Goal: Communication & Community: Answer question/provide support

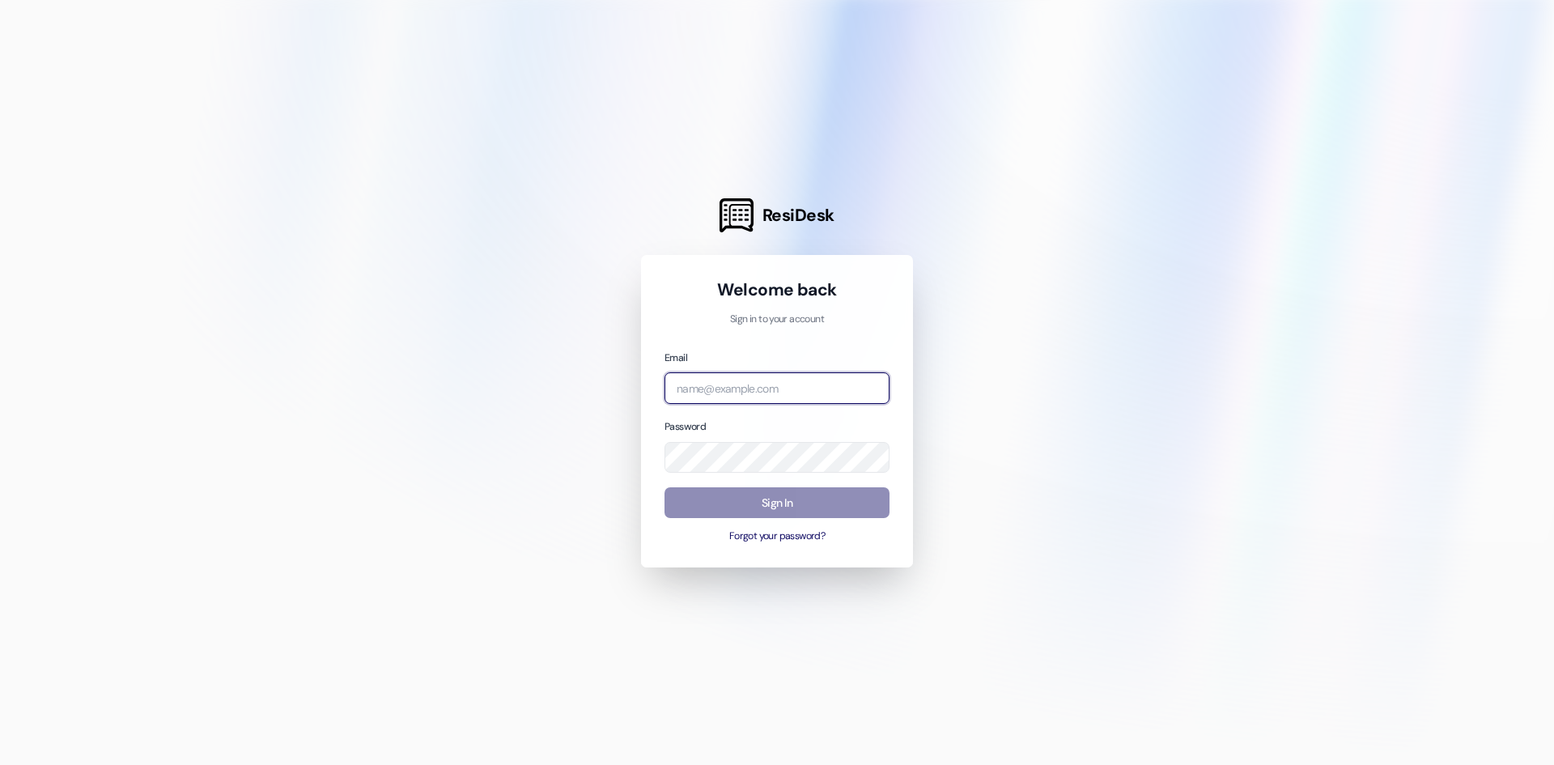
type input "[PERSON_NAME][EMAIL_ADDRESS][DOMAIN_NAME]"
click at [771, 503] on button "Sign In" at bounding box center [777, 503] width 225 height 32
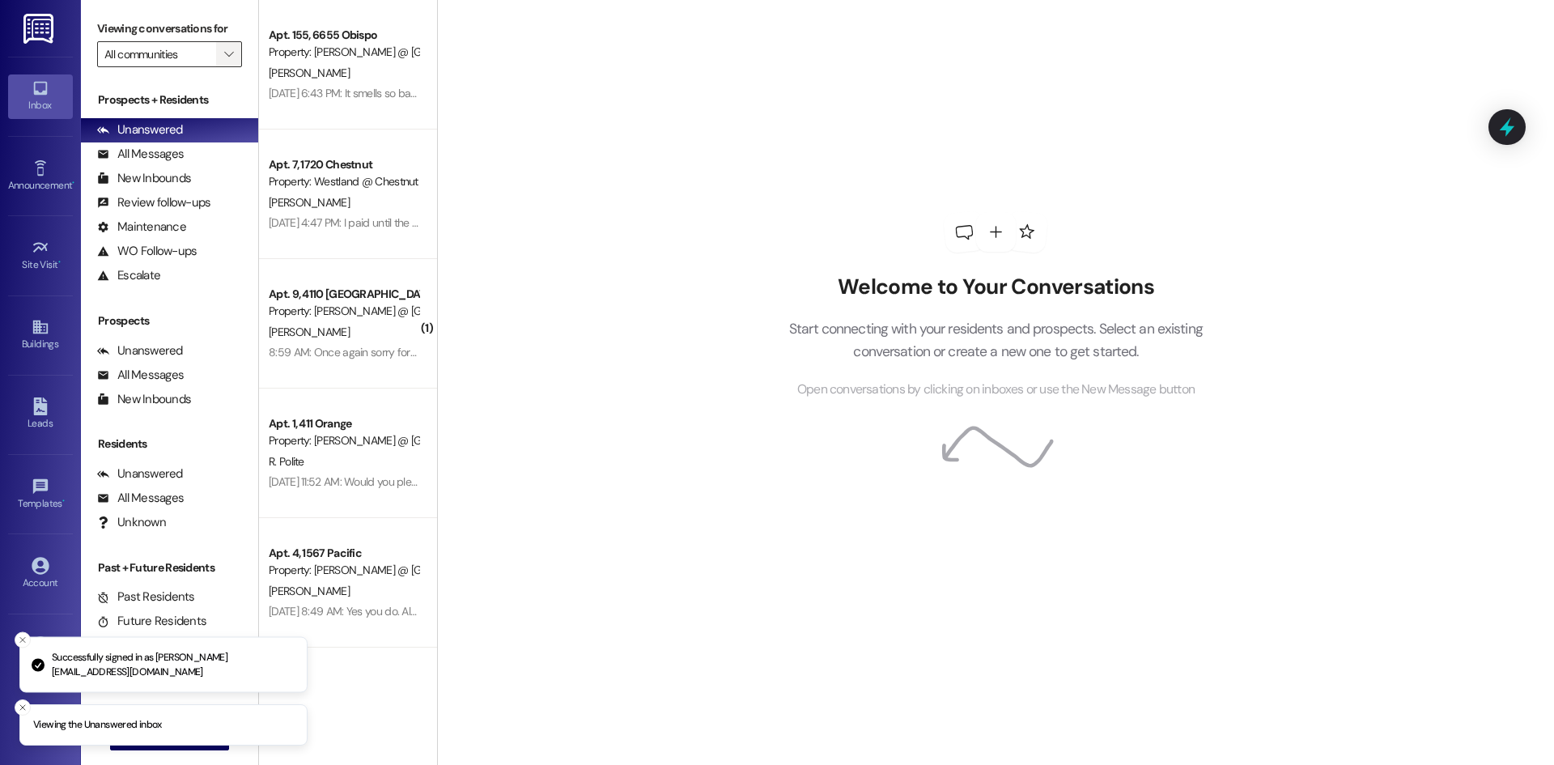
click at [226, 61] on icon "" at bounding box center [228, 54] width 9 height 13
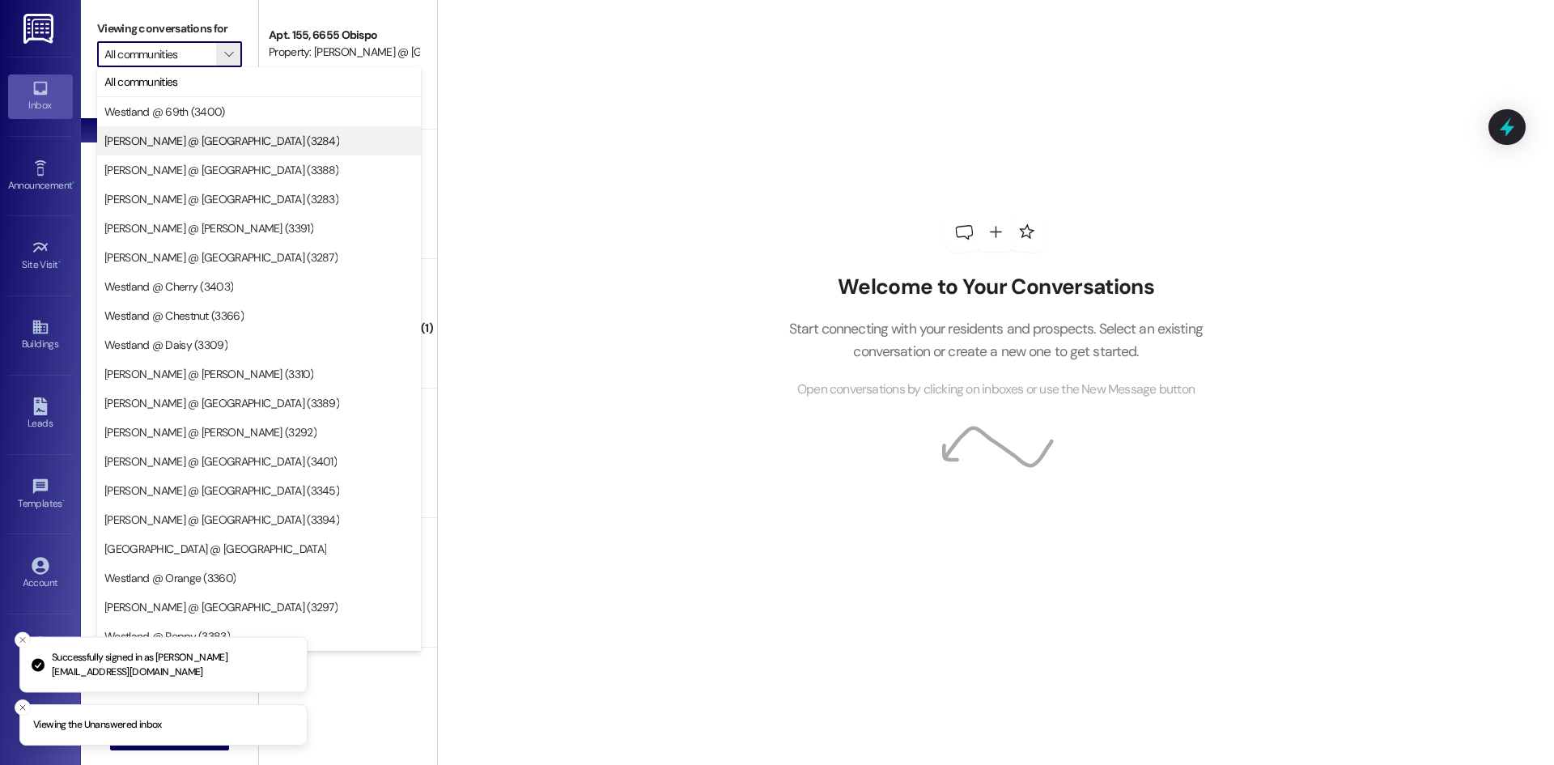
click at [186, 142] on span "[PERSON_NAME] @ [GEOGRAPHIC_DATA] (3284)" at bounding box center [221, 141] width 235 height 16
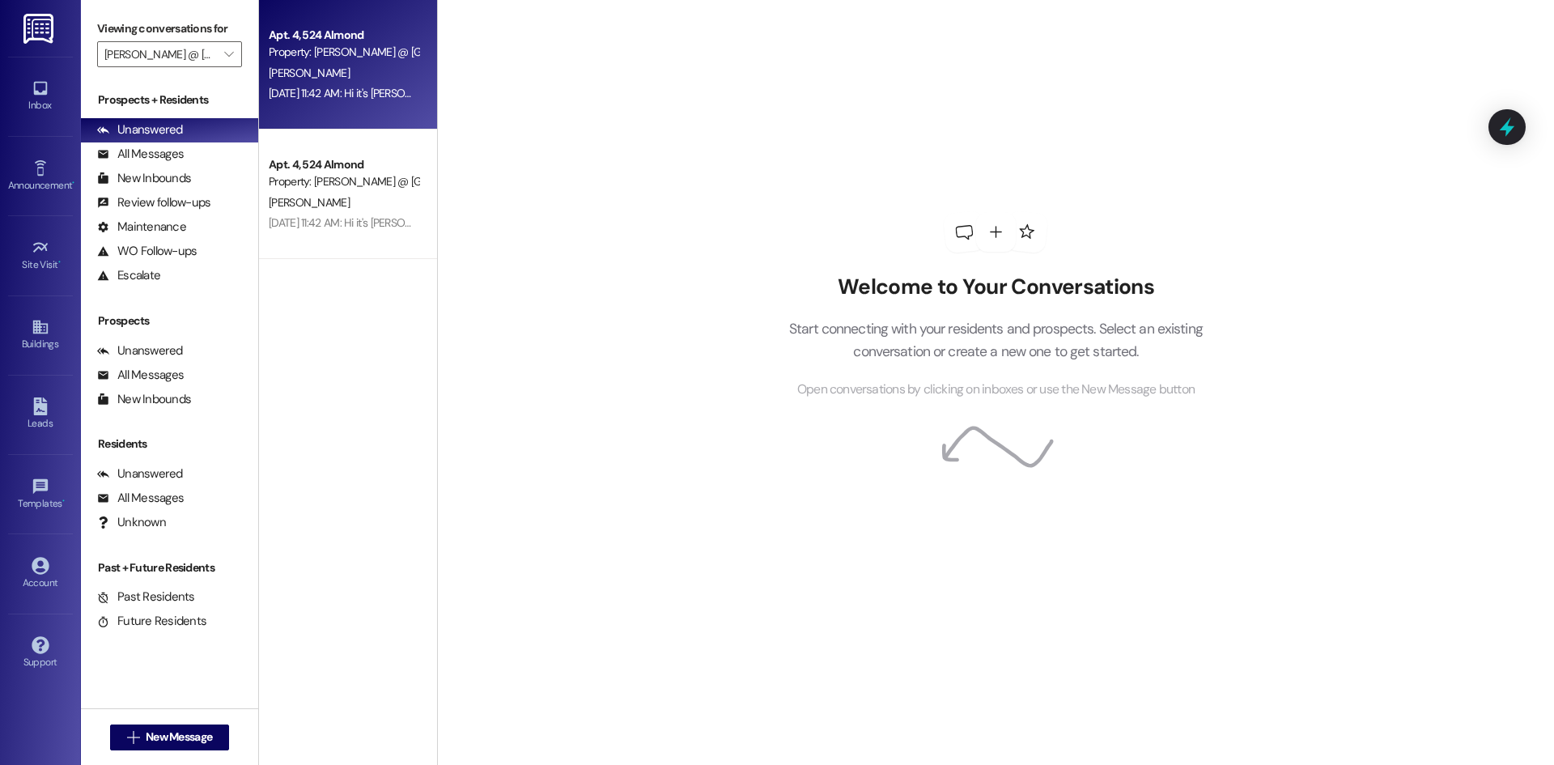
click at [325, 91] on div "[DATE] 11:42 AM: Hi it's [PERSON_NAME] left a message let me know to let me kno…" at bounding box center [557, 93] width 576 height 15
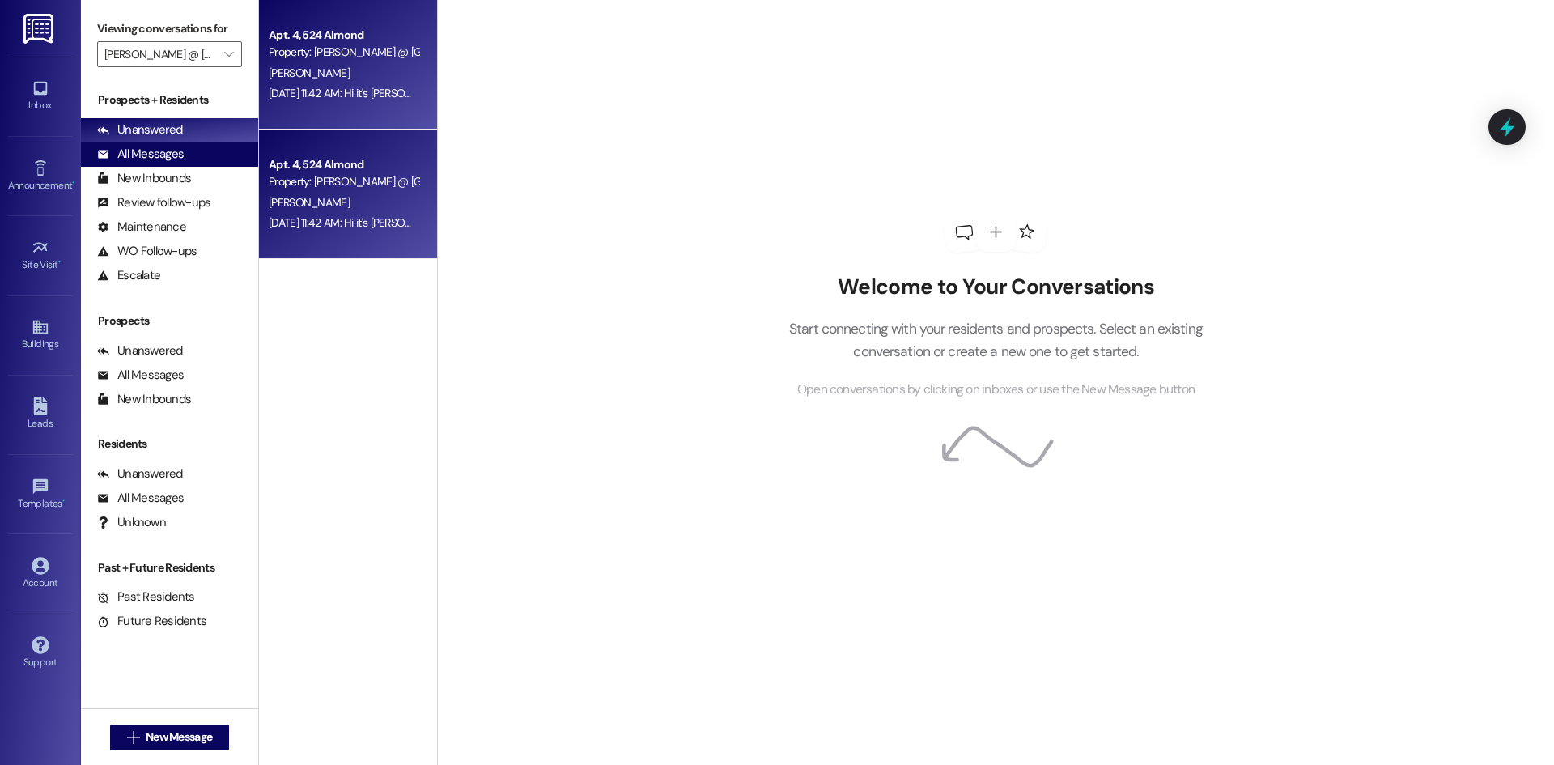
drag, startPoint x: 347, startPoint y: 207, endPoint x: 244, endPoint y: 151, distance: 117.4
click at [343, 204] on div "[PERSON_NAME]" at bounding box center [343, 203] width 153 height 20
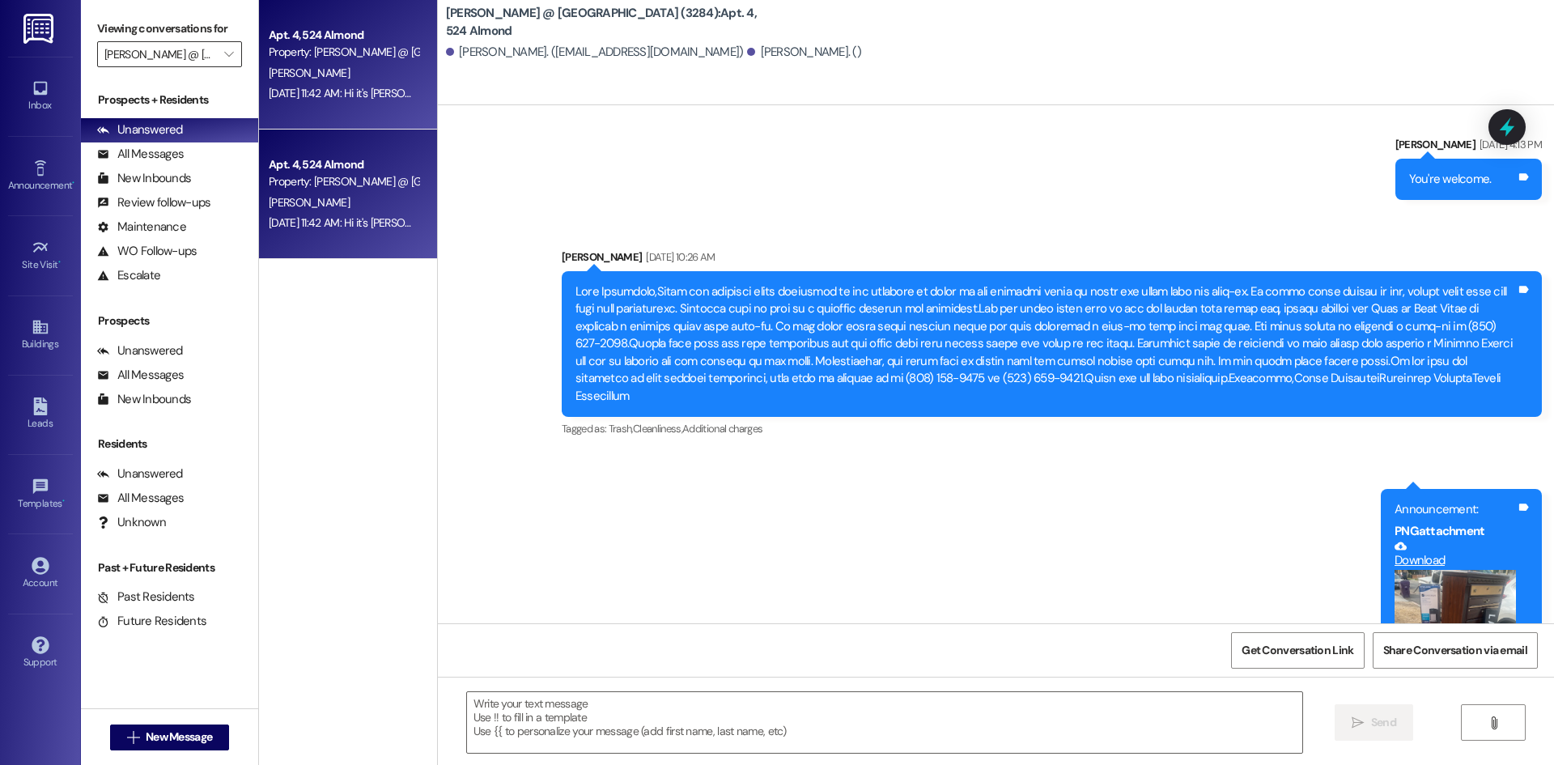
scroll to position [4395, 0]
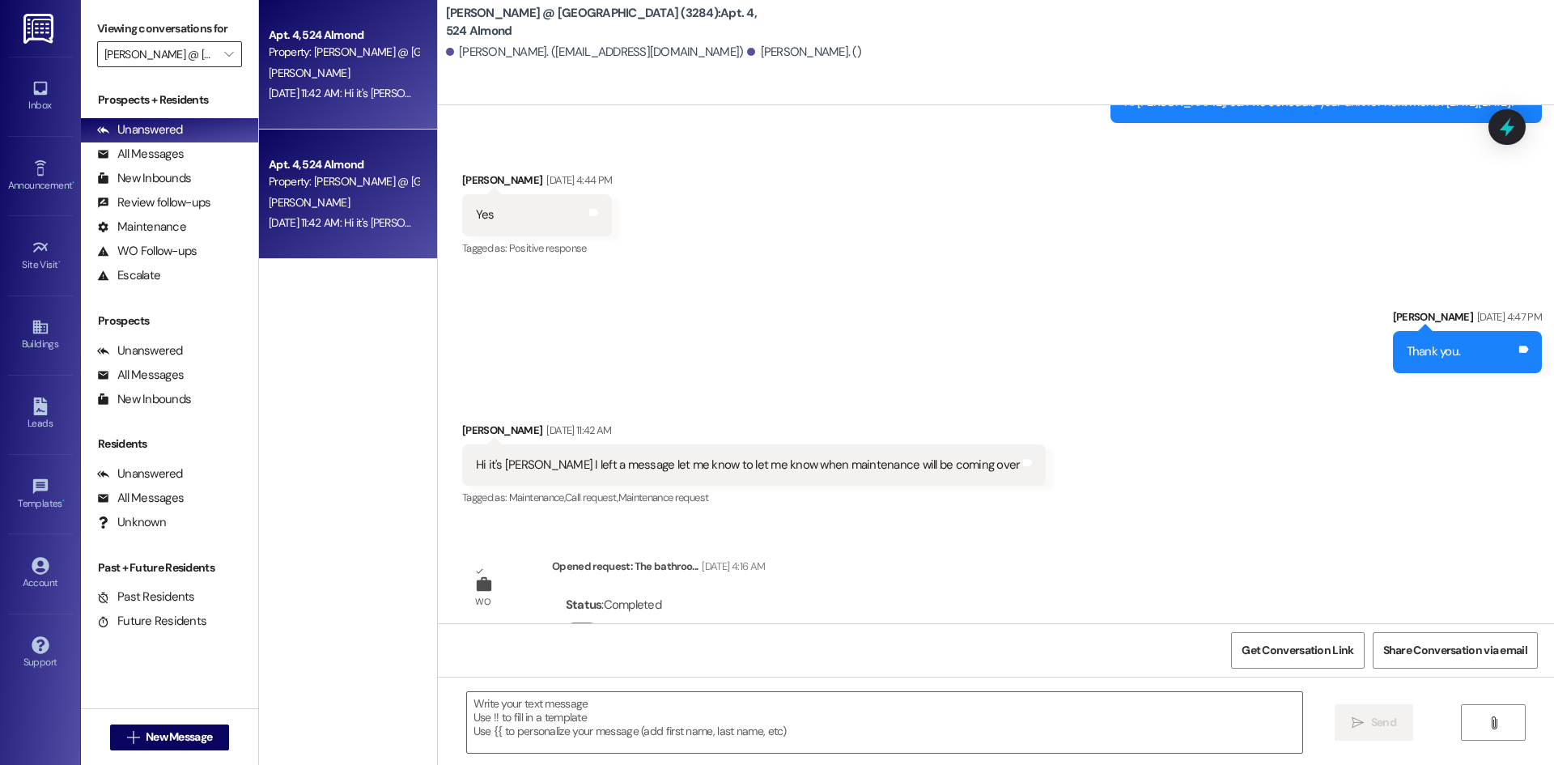
click at [240, 66] on div "[PERSON_NAME] @ [GEOGRAPHIC_DATA] (3284) " at bounding box center [169, 54] width 145 height 26
click at [233, 59] on span "" at bounding box center [228, 54] width 15 height 26
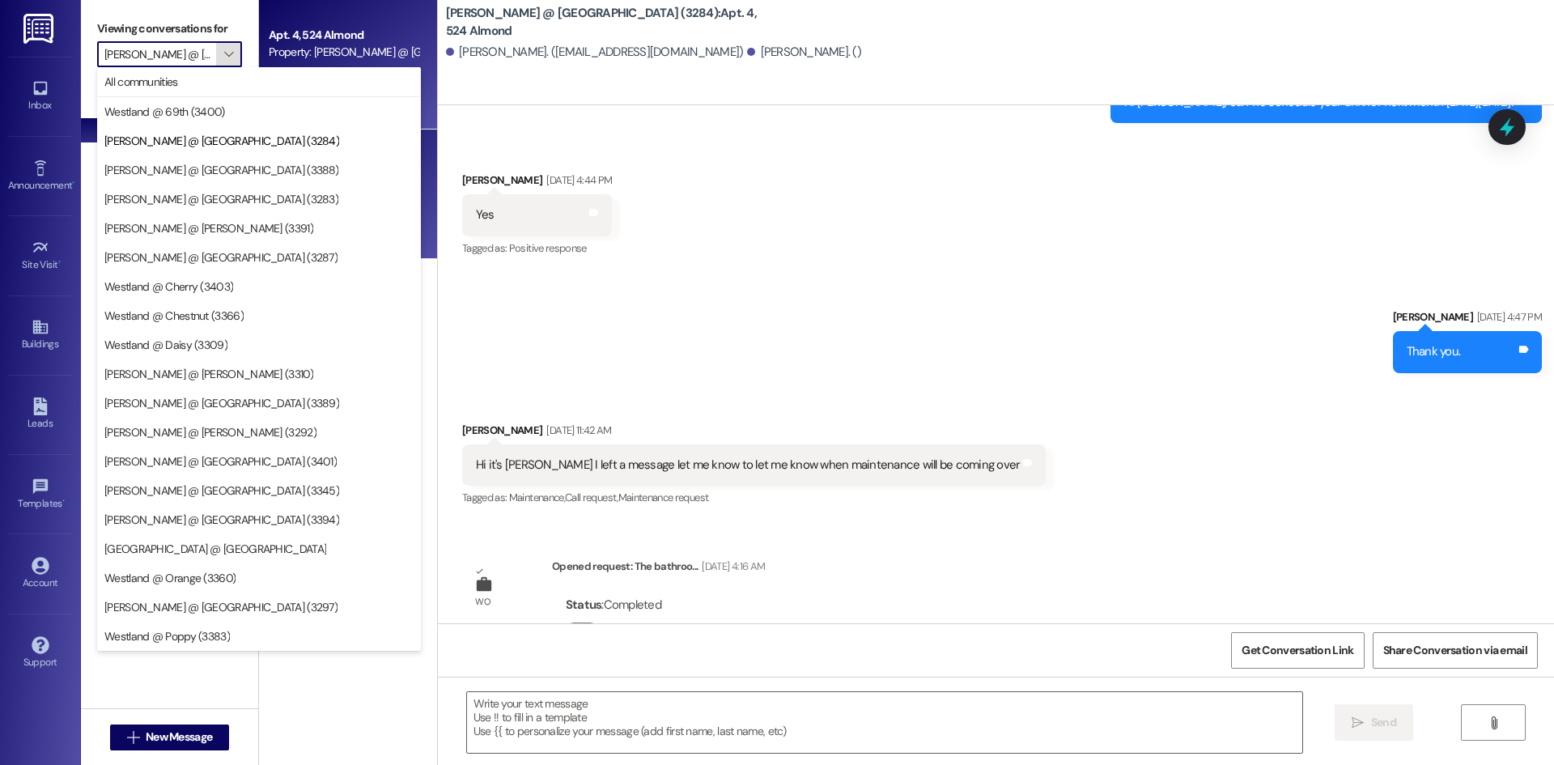
scroll to position [0, 21]
click at [211, 306] on button "Westland @ Chestnut (3366)" at bounding box center [259, 315] width 324 height 29
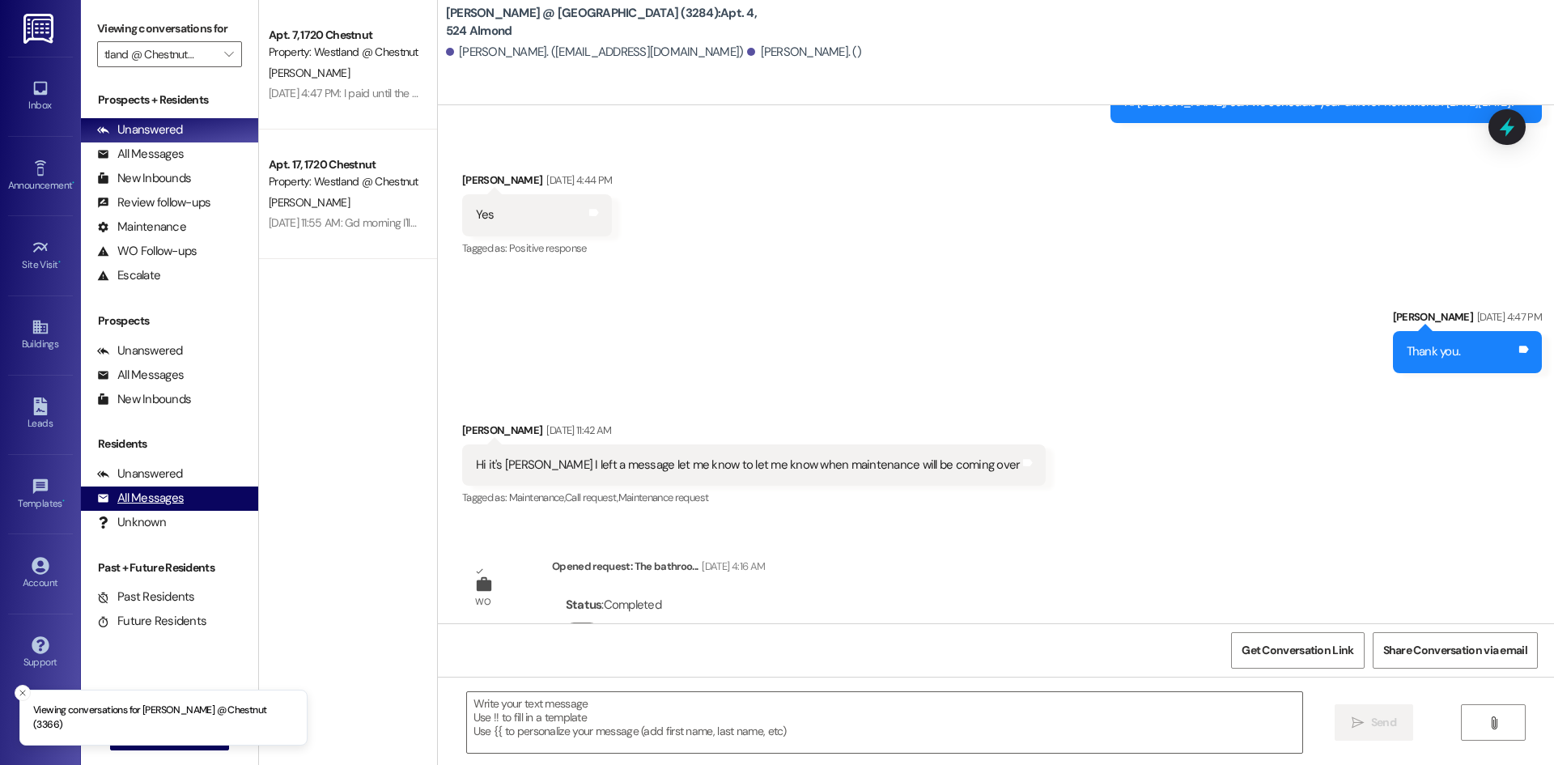
click at [157, 500] on div "All Messages" at bounding box center [140, 498] width 87 height 17
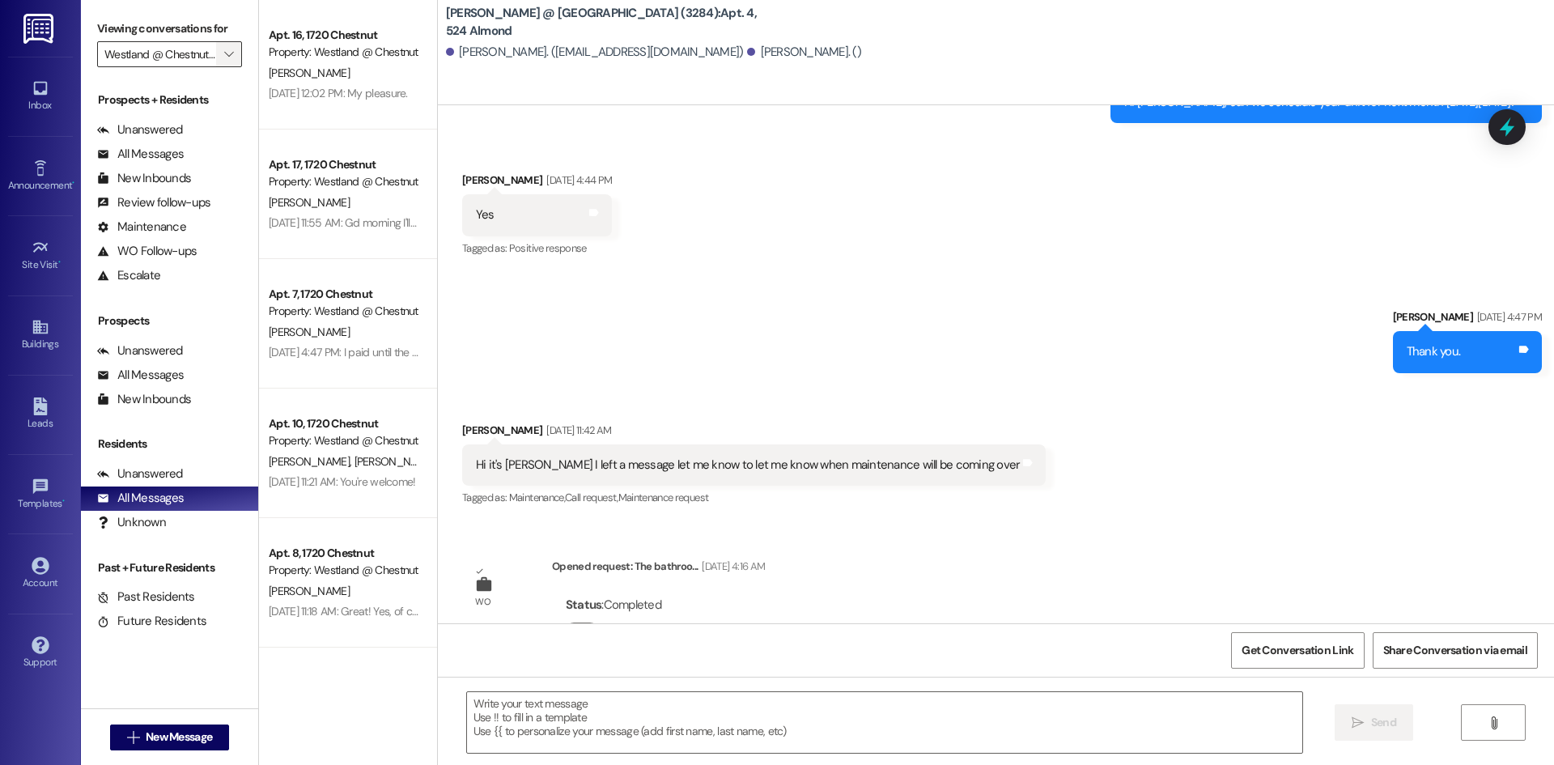
click at [228, 56] on icon "" at bounding box center [228, 54] width 9 height 13
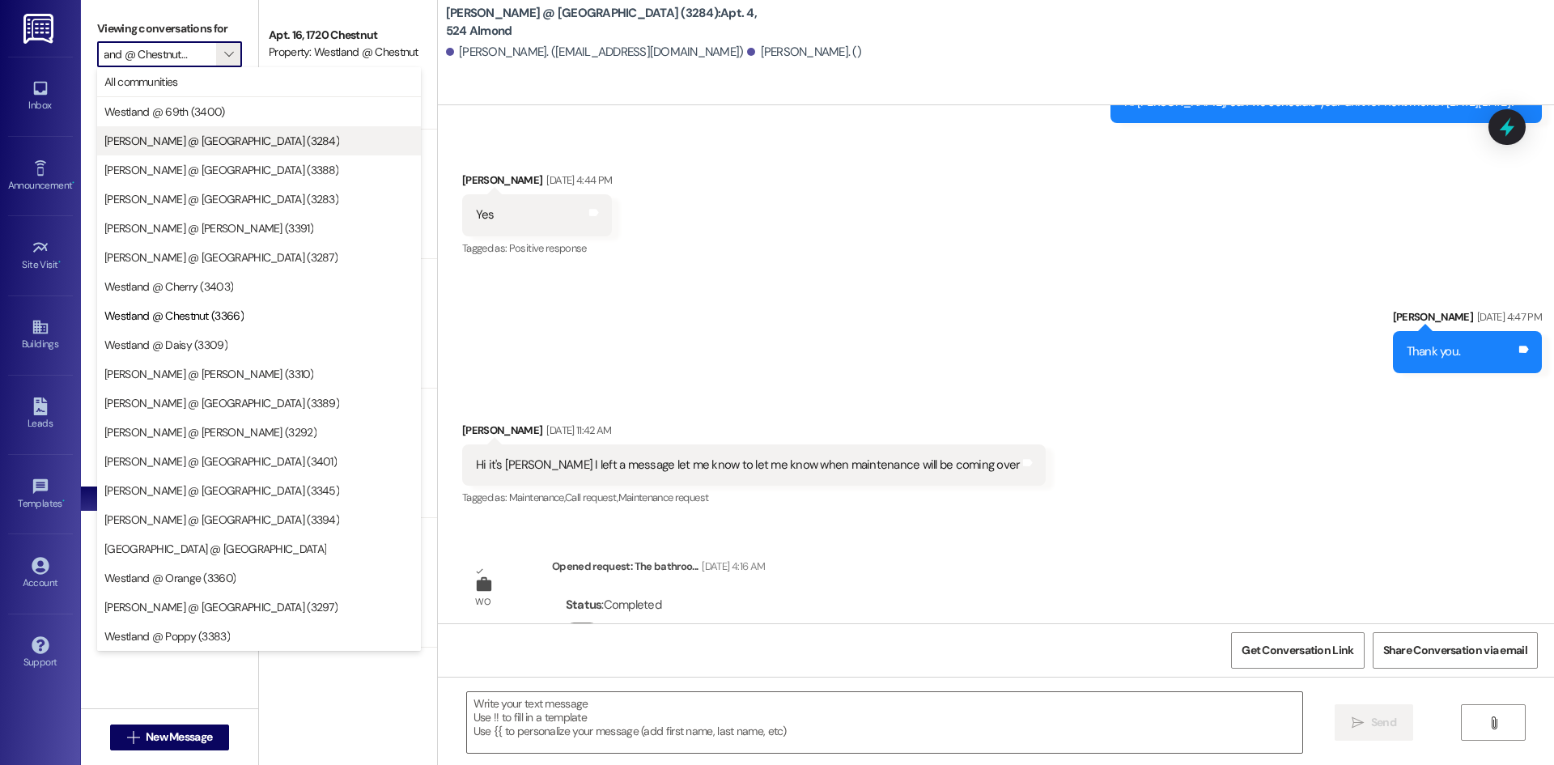
click at [202, 142] on span "[PERSON_NAME] @ [GEOGRAPHIC_DATA] (3284)" at bounding box center [221, 141] width 235 height 16
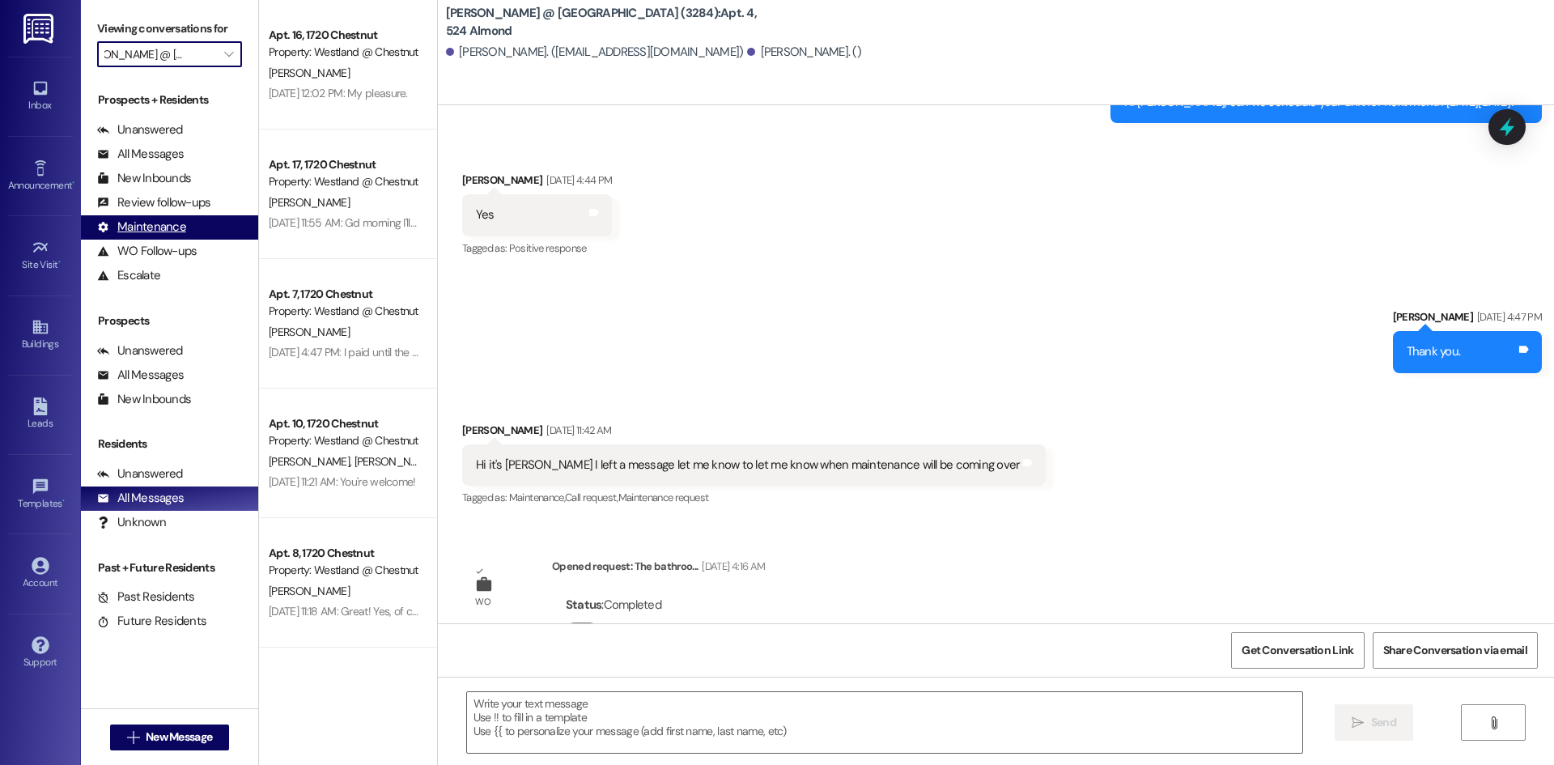
scroll to position [0, 21]
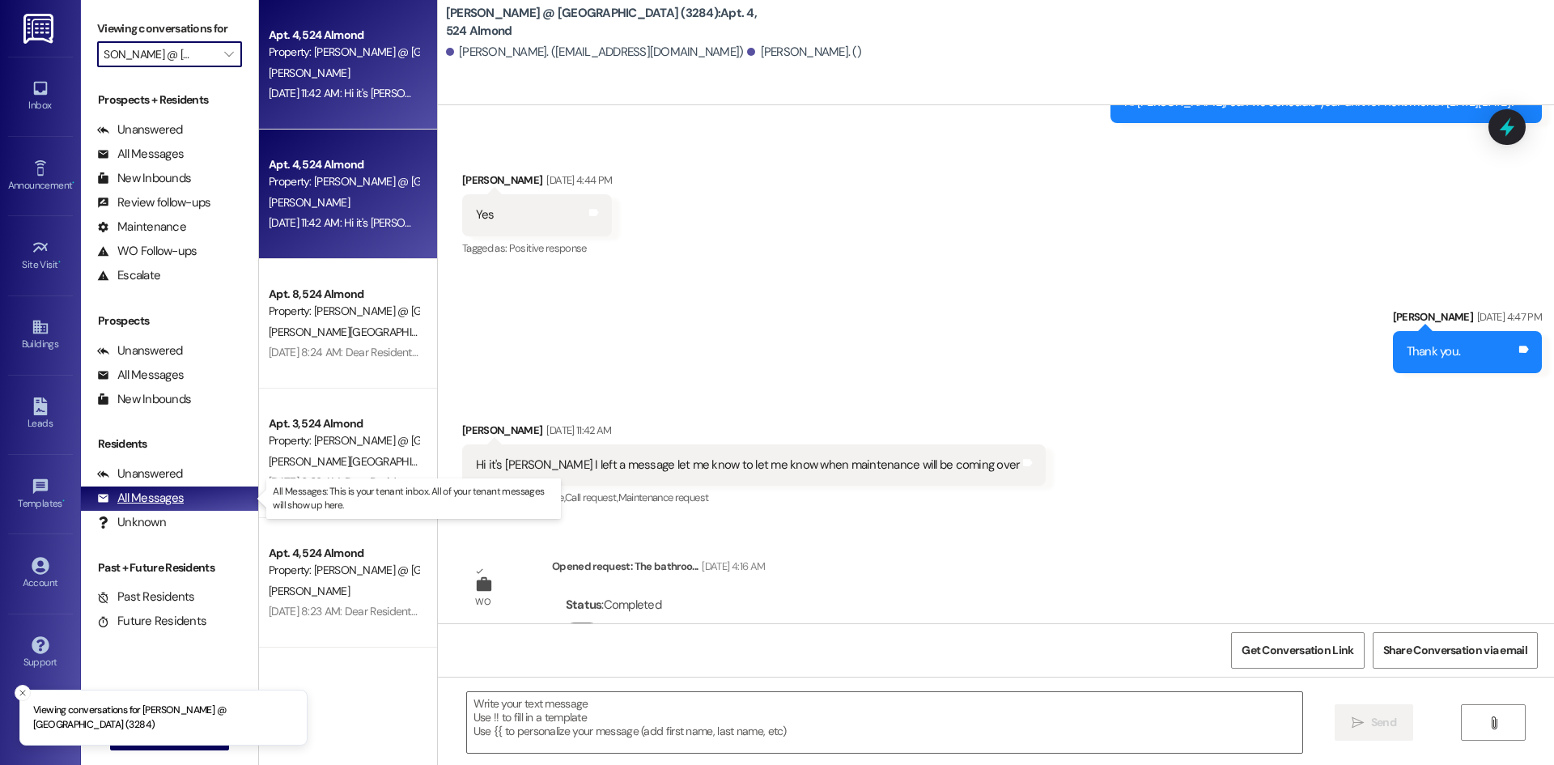
click at [132, 494] on div "All Messages" at bounding box center [140, 498] width 87 height 17
click at [232, 66] on span "" at bounding box center [228, 54] width 15 height 26
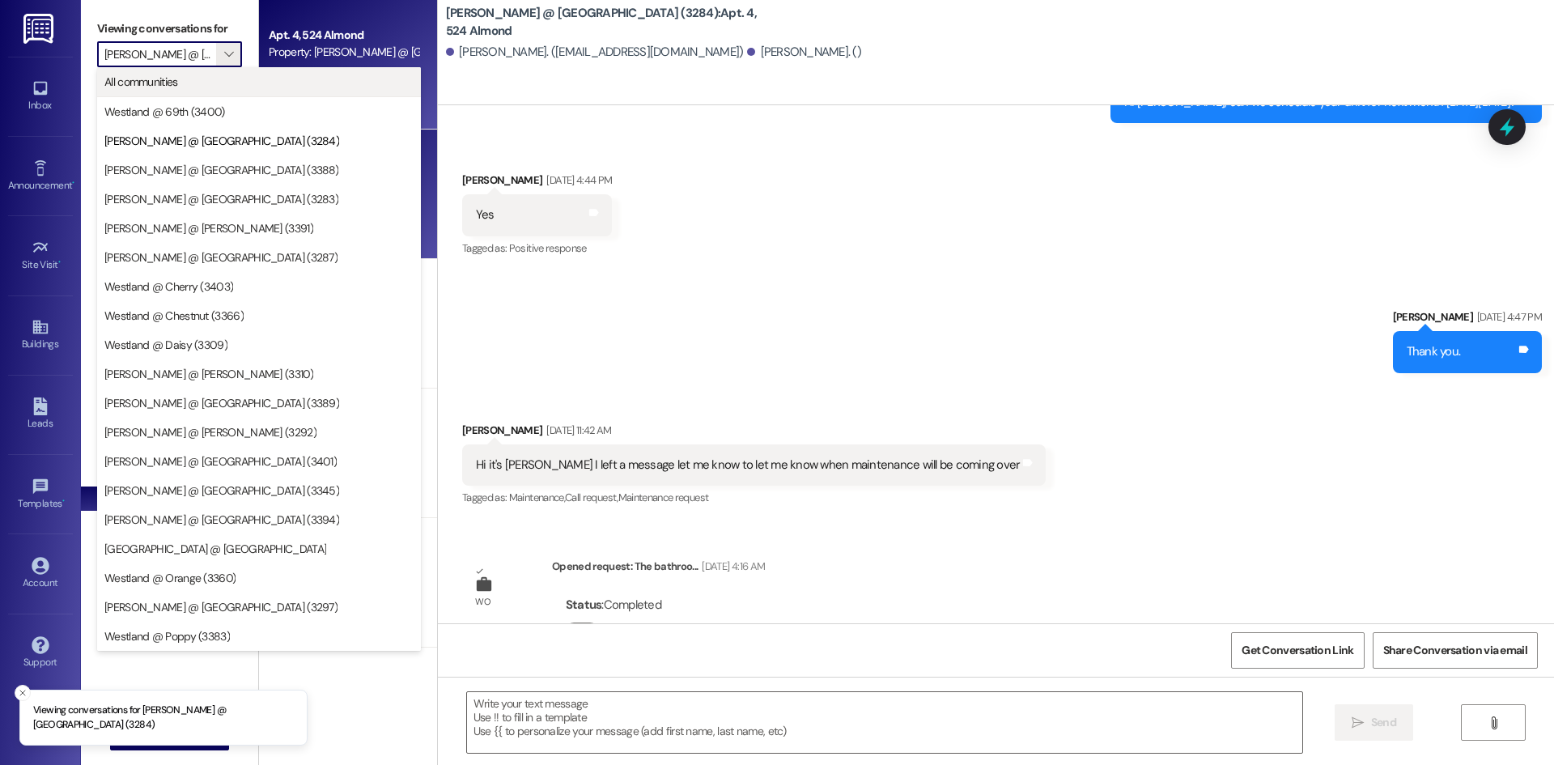
scroll to position [0, 21]
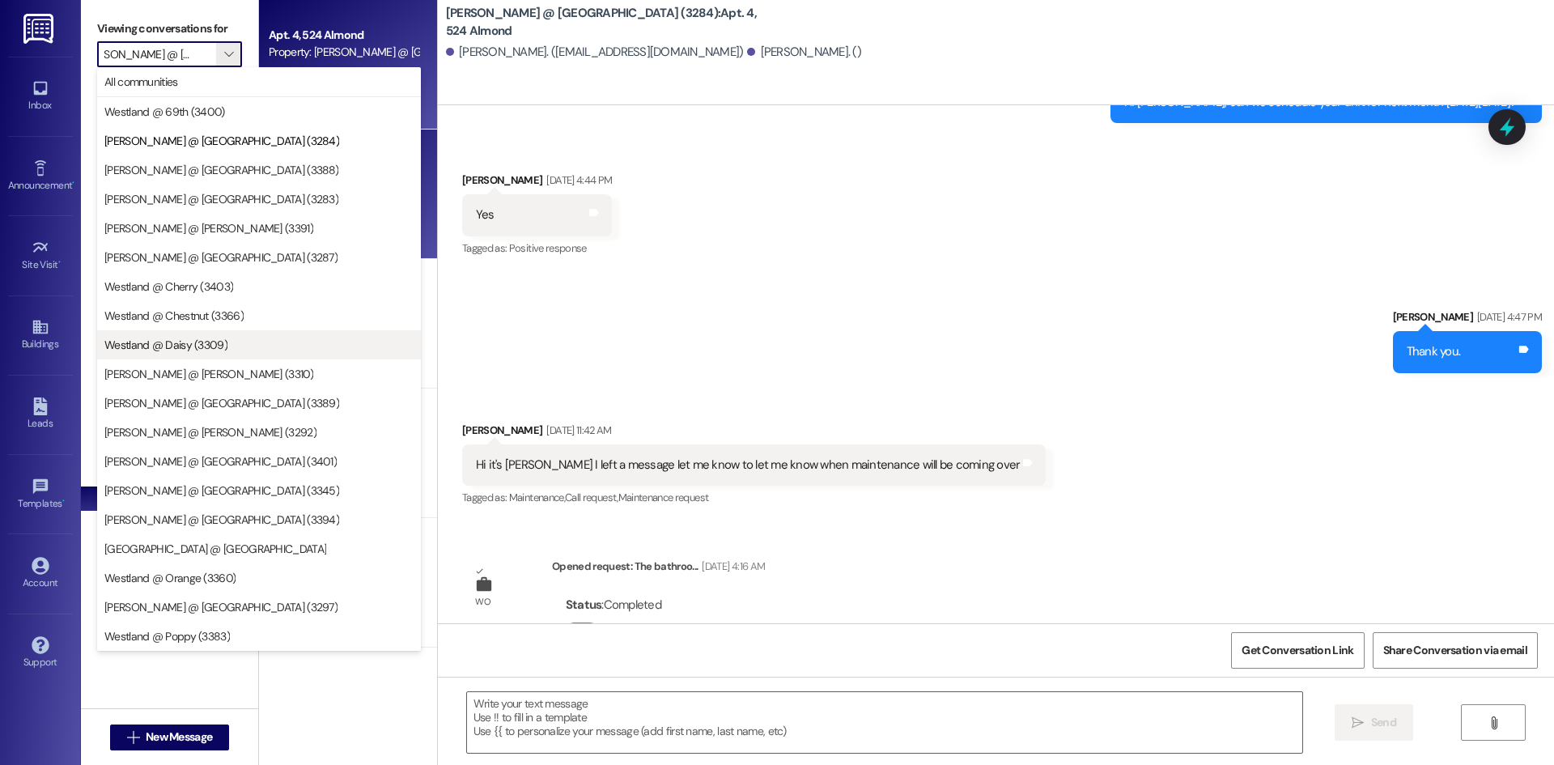
click at [202, 346] on span "Westland @ Daisy (3309)" at bounding box center [165, 345] width 123 height 16
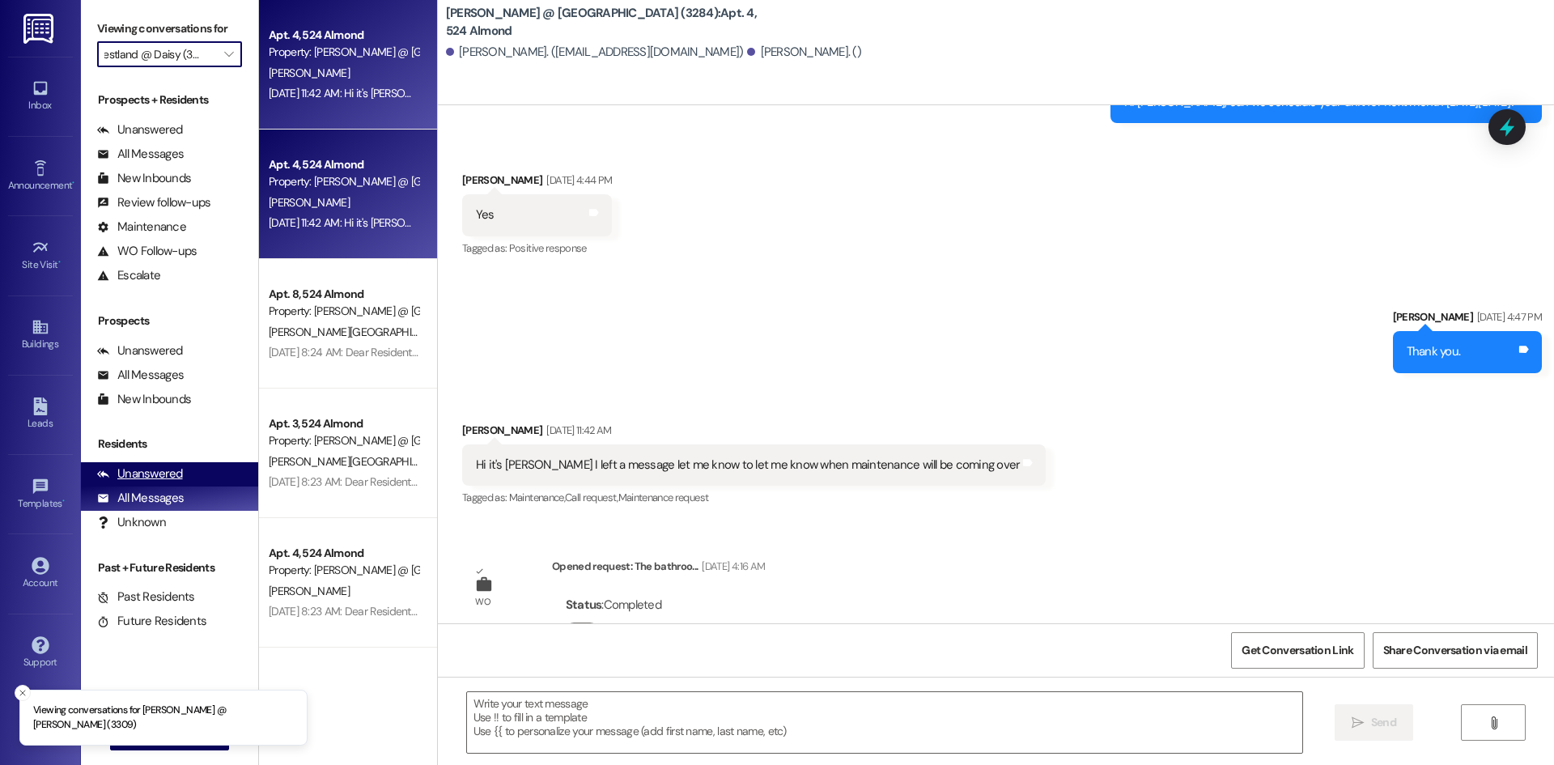
scroll to position [0, 11]
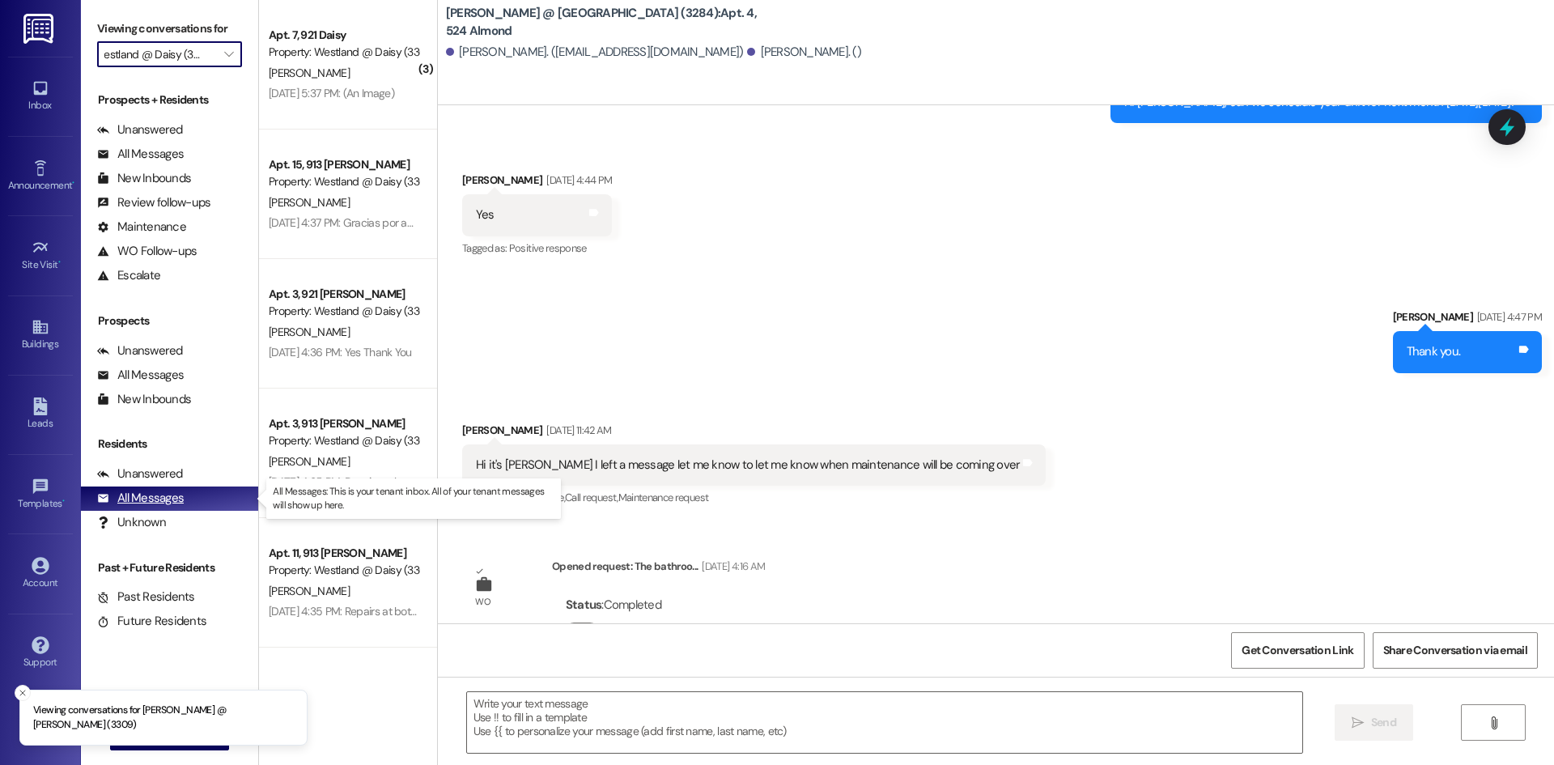
click at [171, 496] on div "All Messages" at bounding box center [140, 498] width 87 height 17
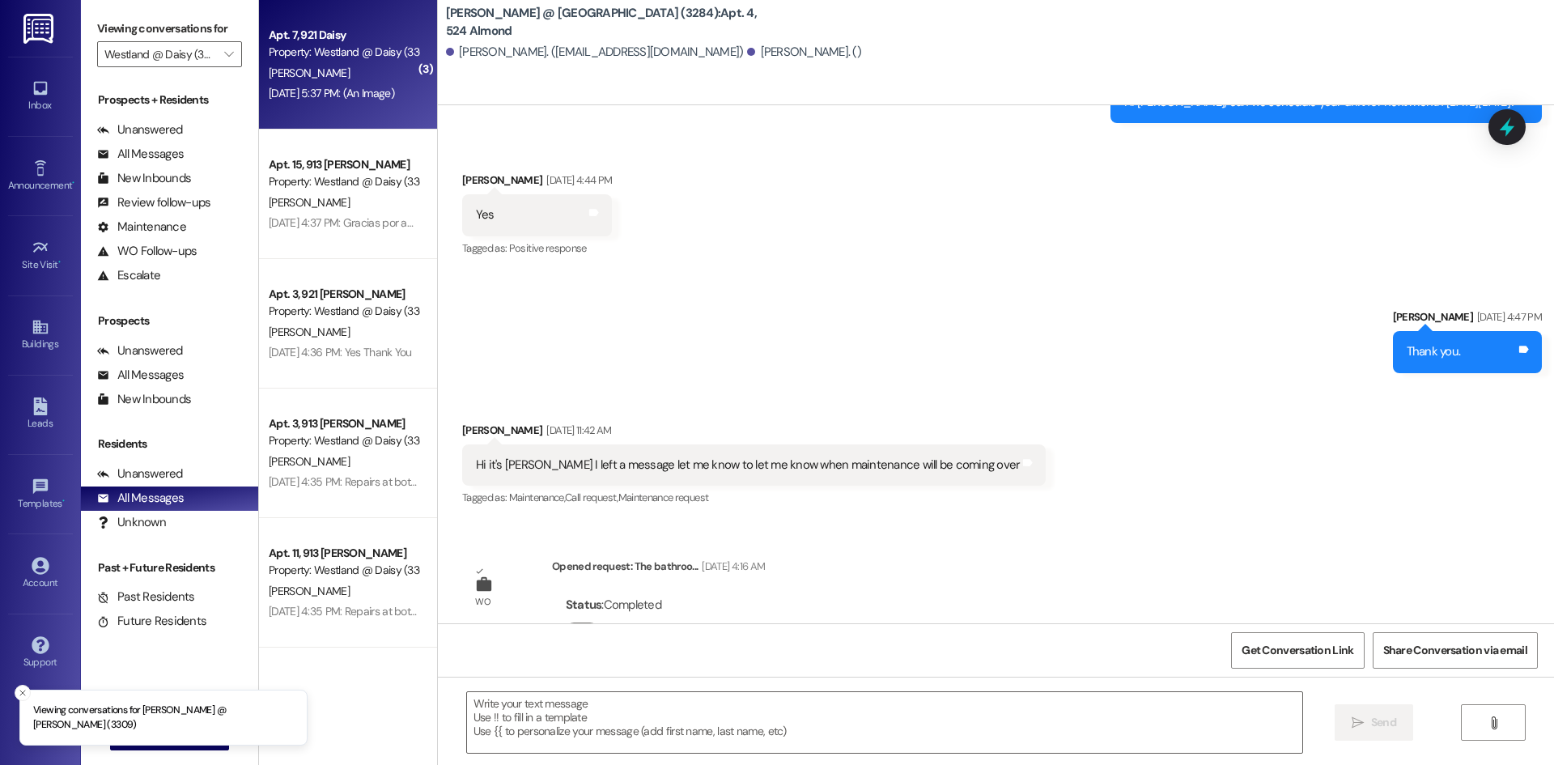
click at [353, 91] on div "[DATE] 5:37 PM: (An Image) [DATE] 5:37 PM: (An Image)" at bounding box center [331, 93] width 125 height 15
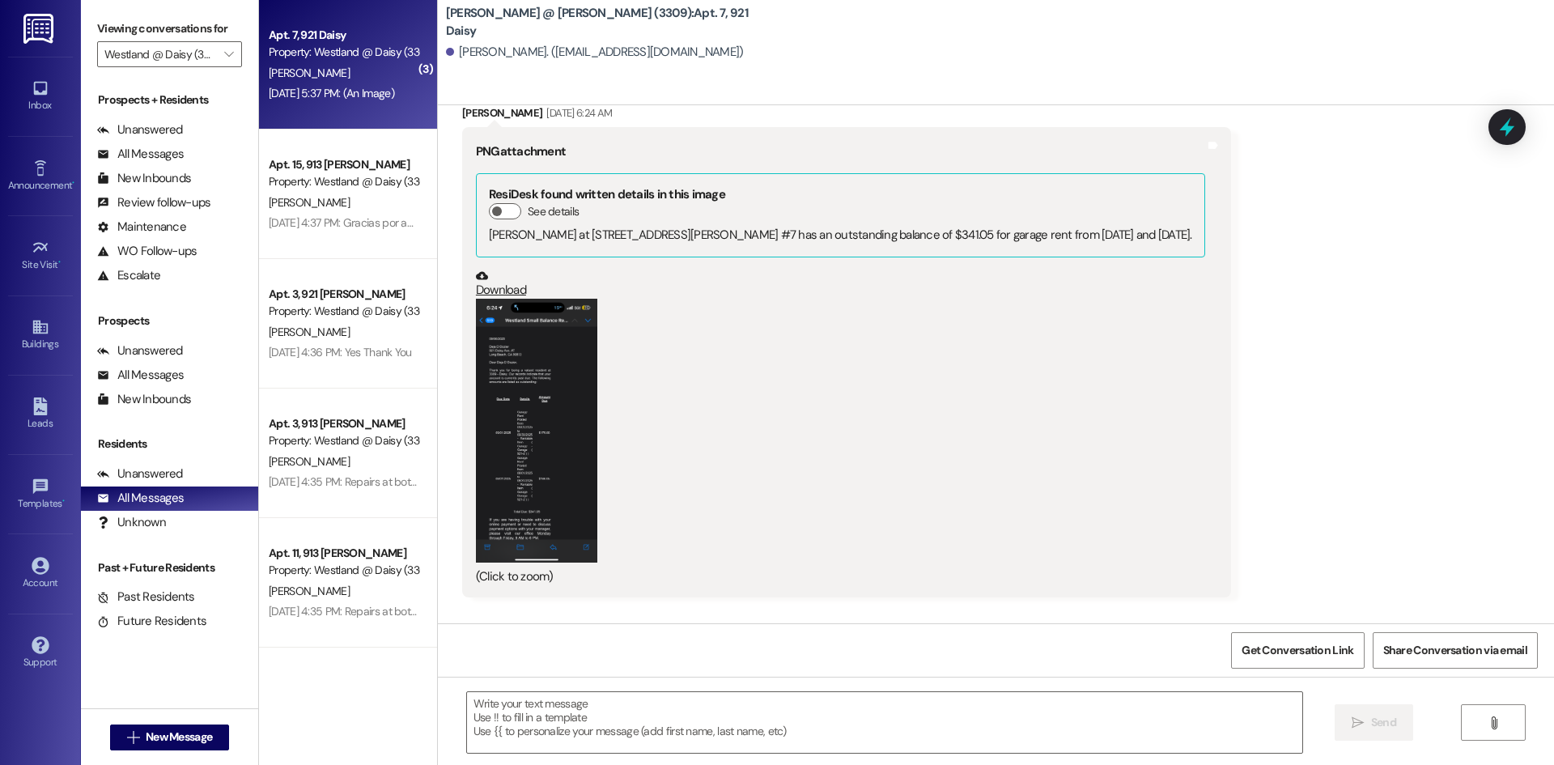
scroll to position [14412, 0]
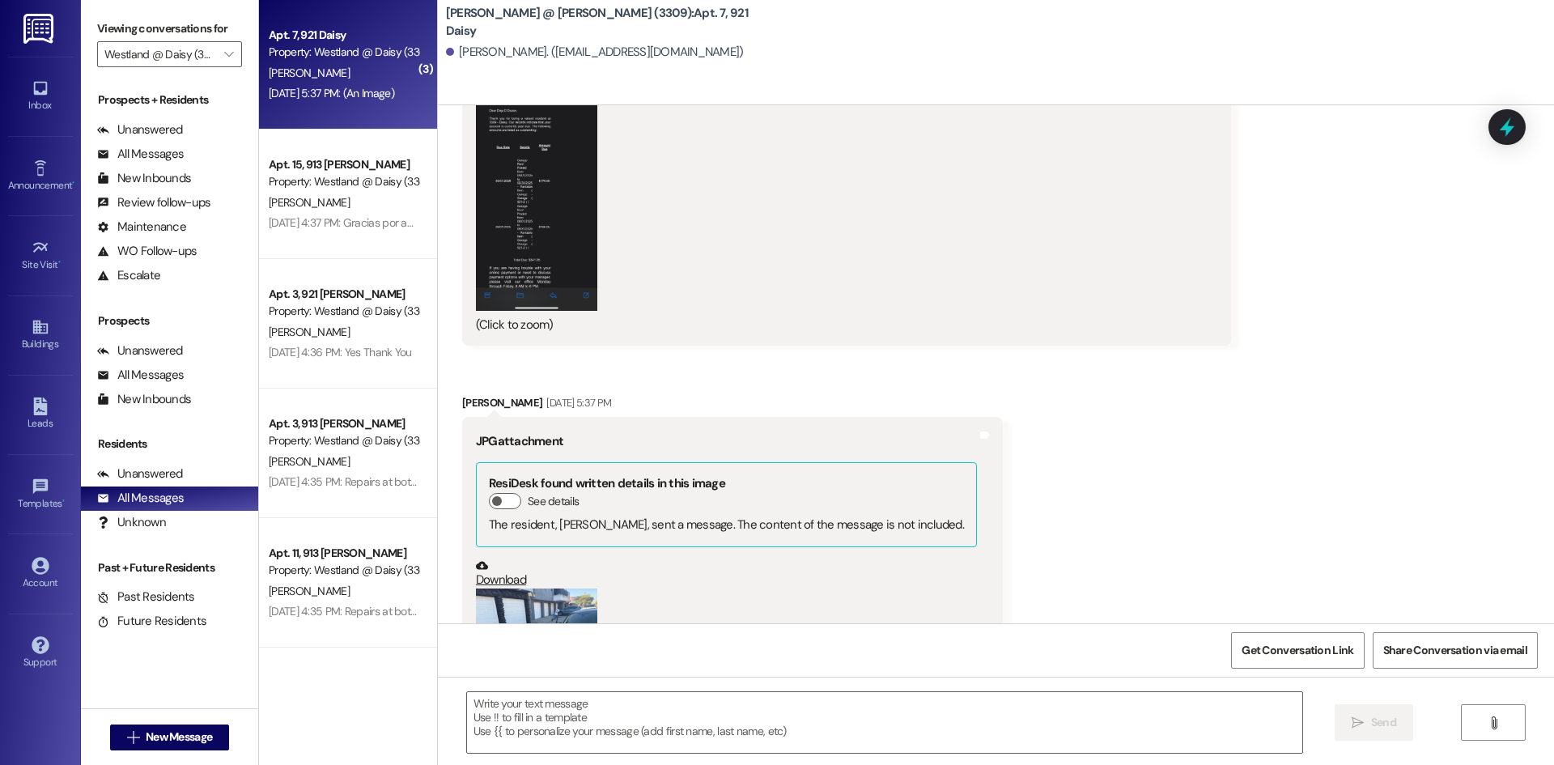
click at [573, 589] on button "Zoom image" at bounding box center [536, 634] width 121 height 91
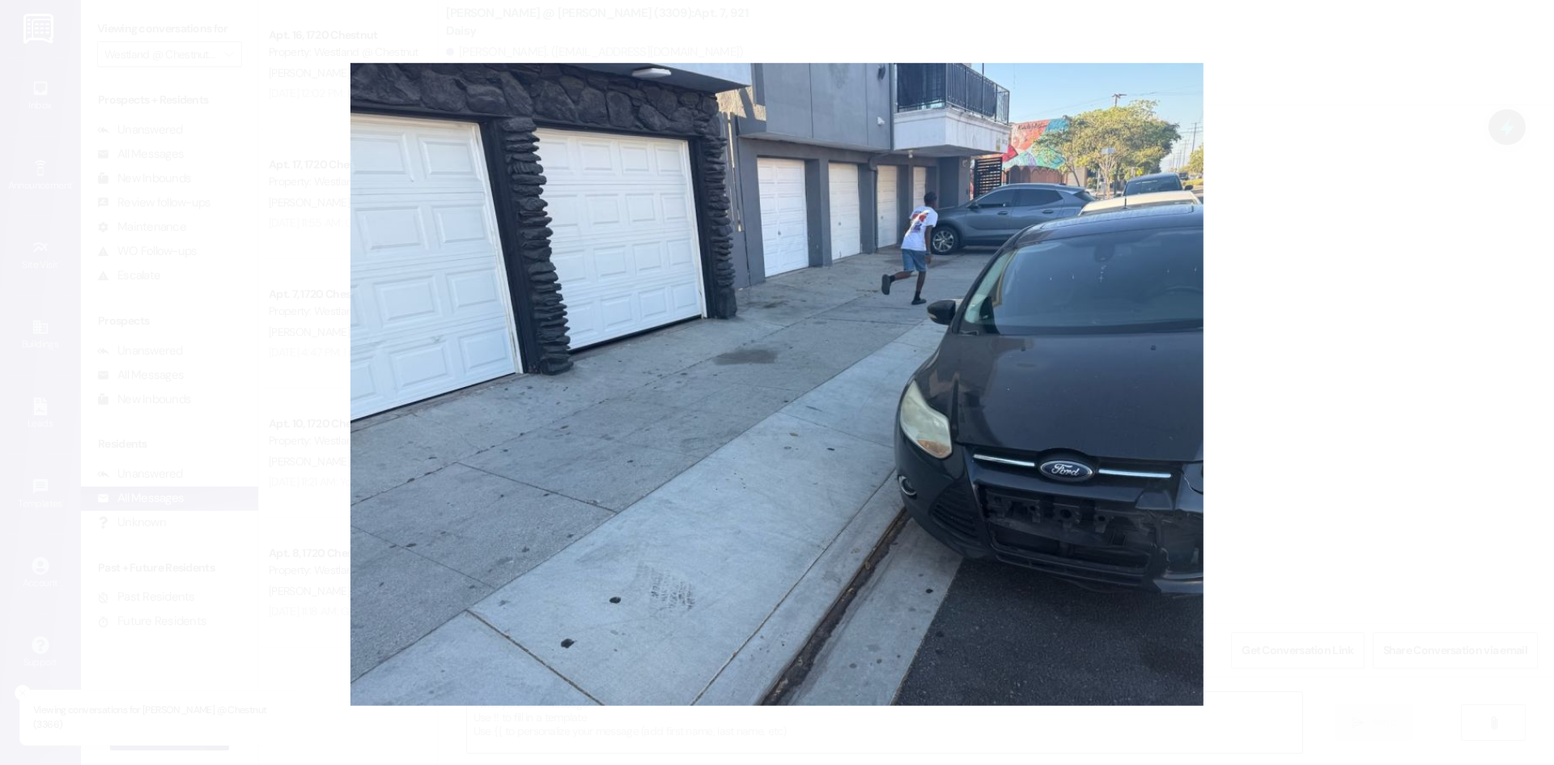
type input "[PERSON_NAME] @ [GEOGRAPHIC_DATA] (3284)"
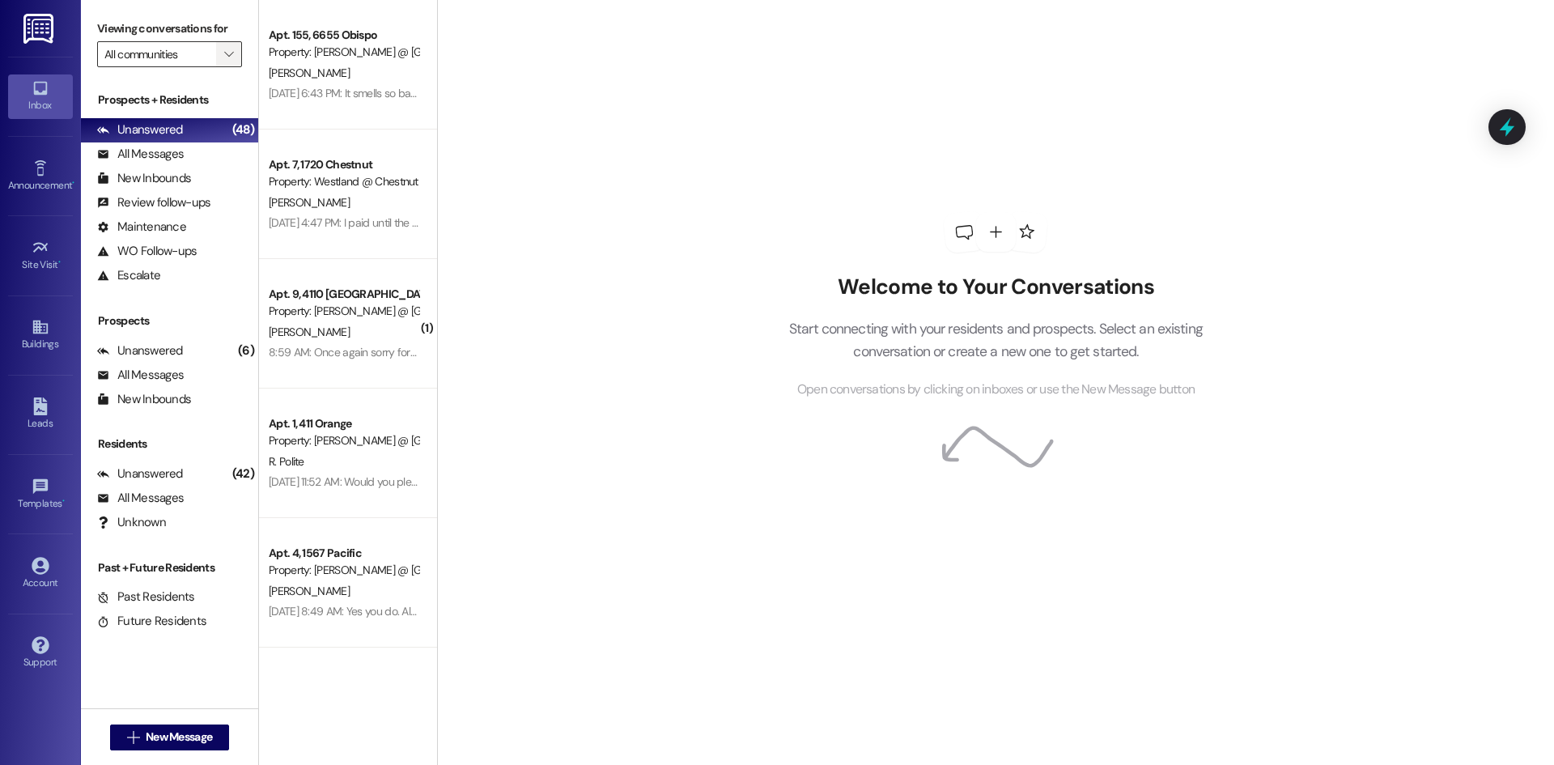
click at [226, 60] on icon "" at bounding box center [228, 54] width 9 height 13
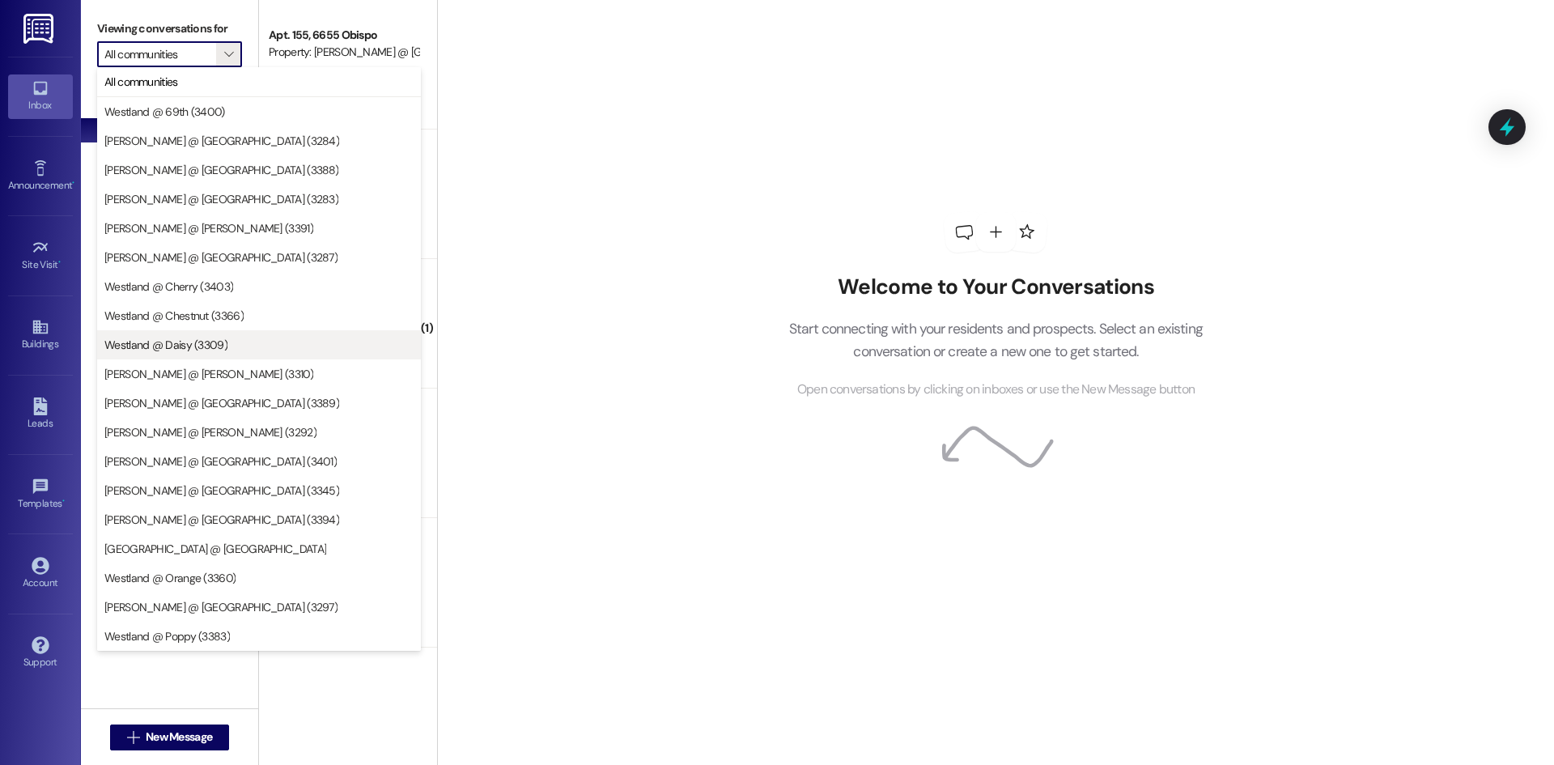
click at [201, 353] on span "Westland @ Daisy (3309)" at bounding box center [165, 345] width 123 height 16
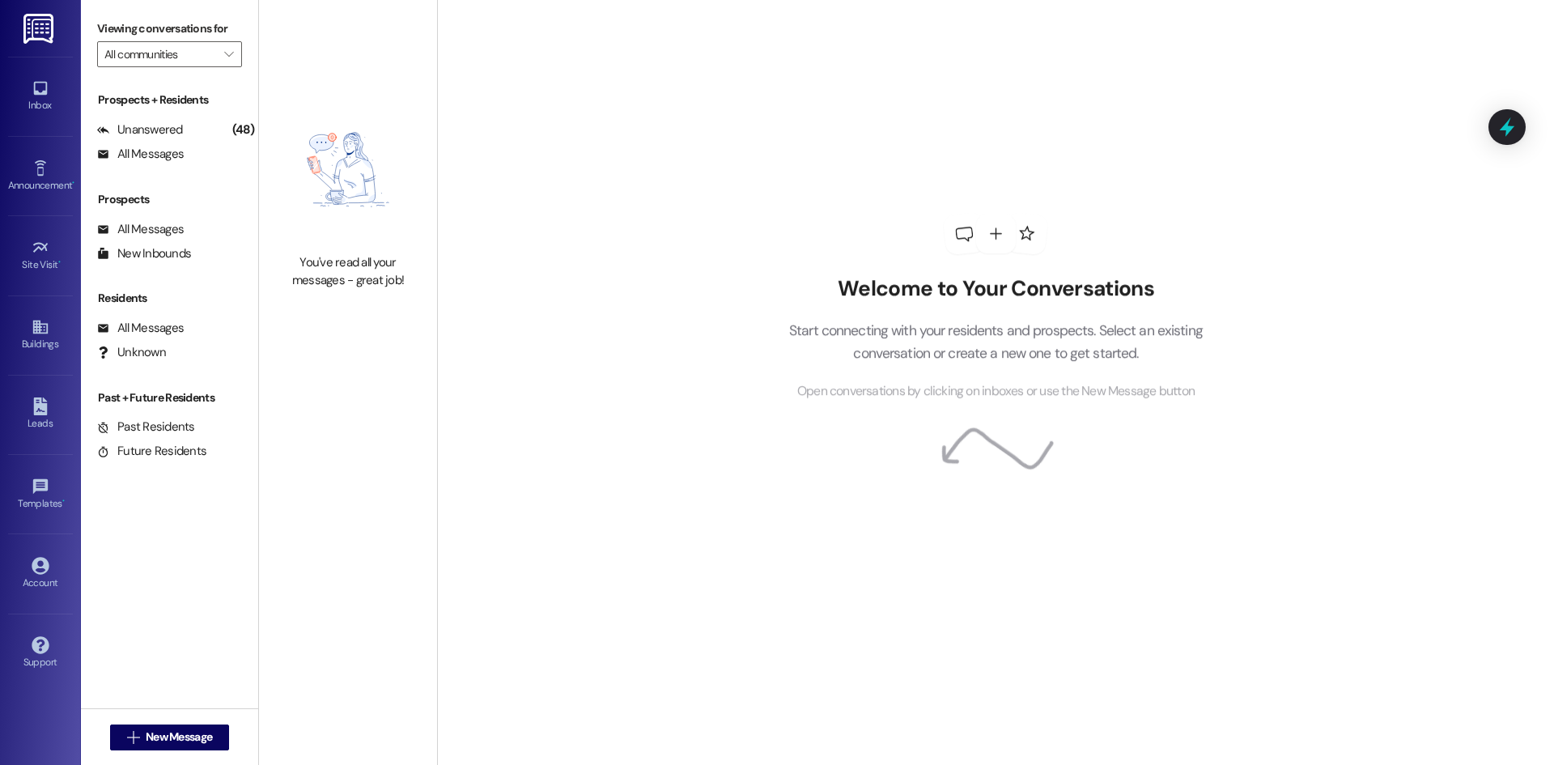
type input "Westland @ Daisy (3309)"
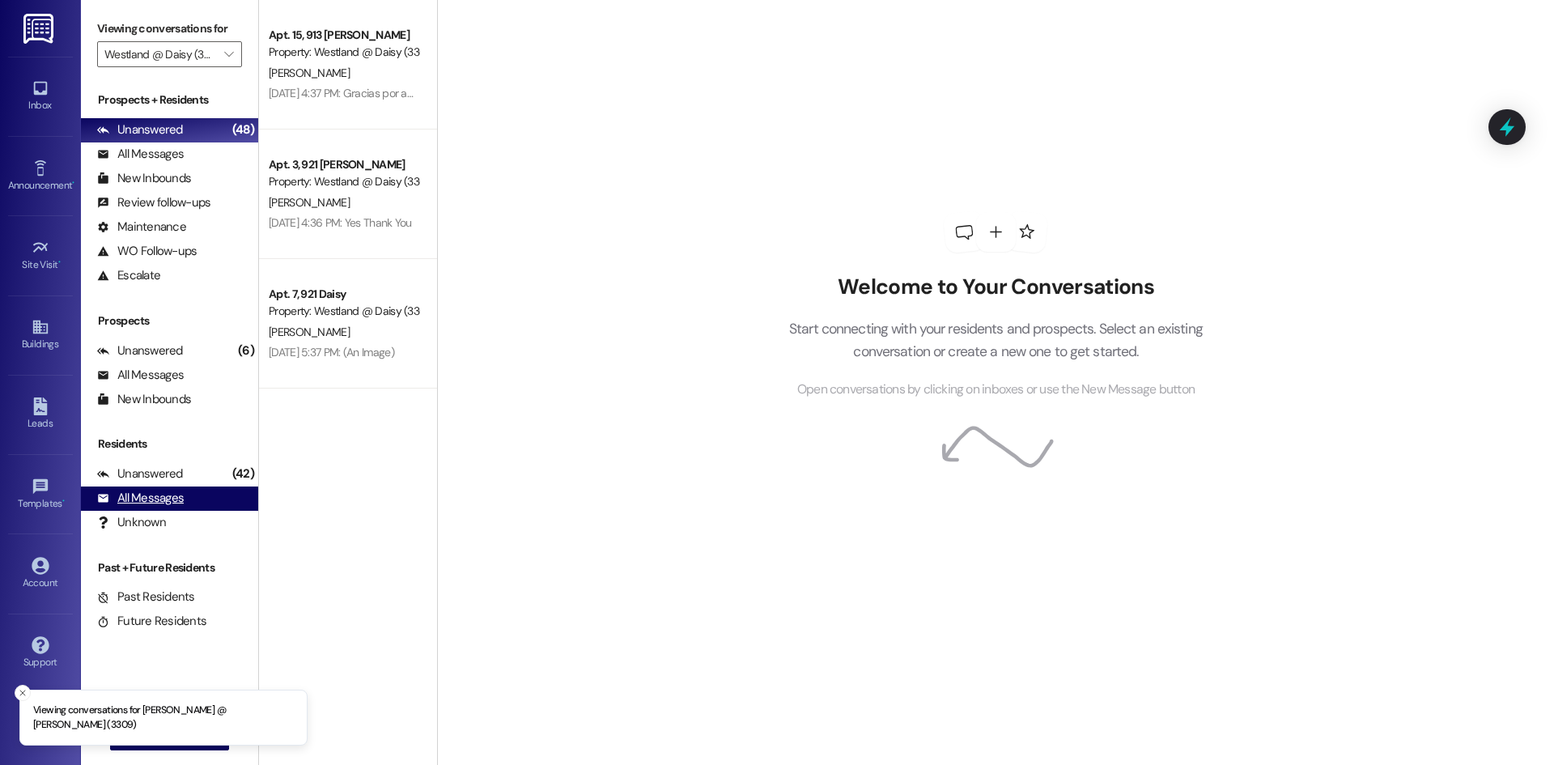
click at [150, 494] on div "All Messages" at bounding box center [140, 498] width 87 height 17
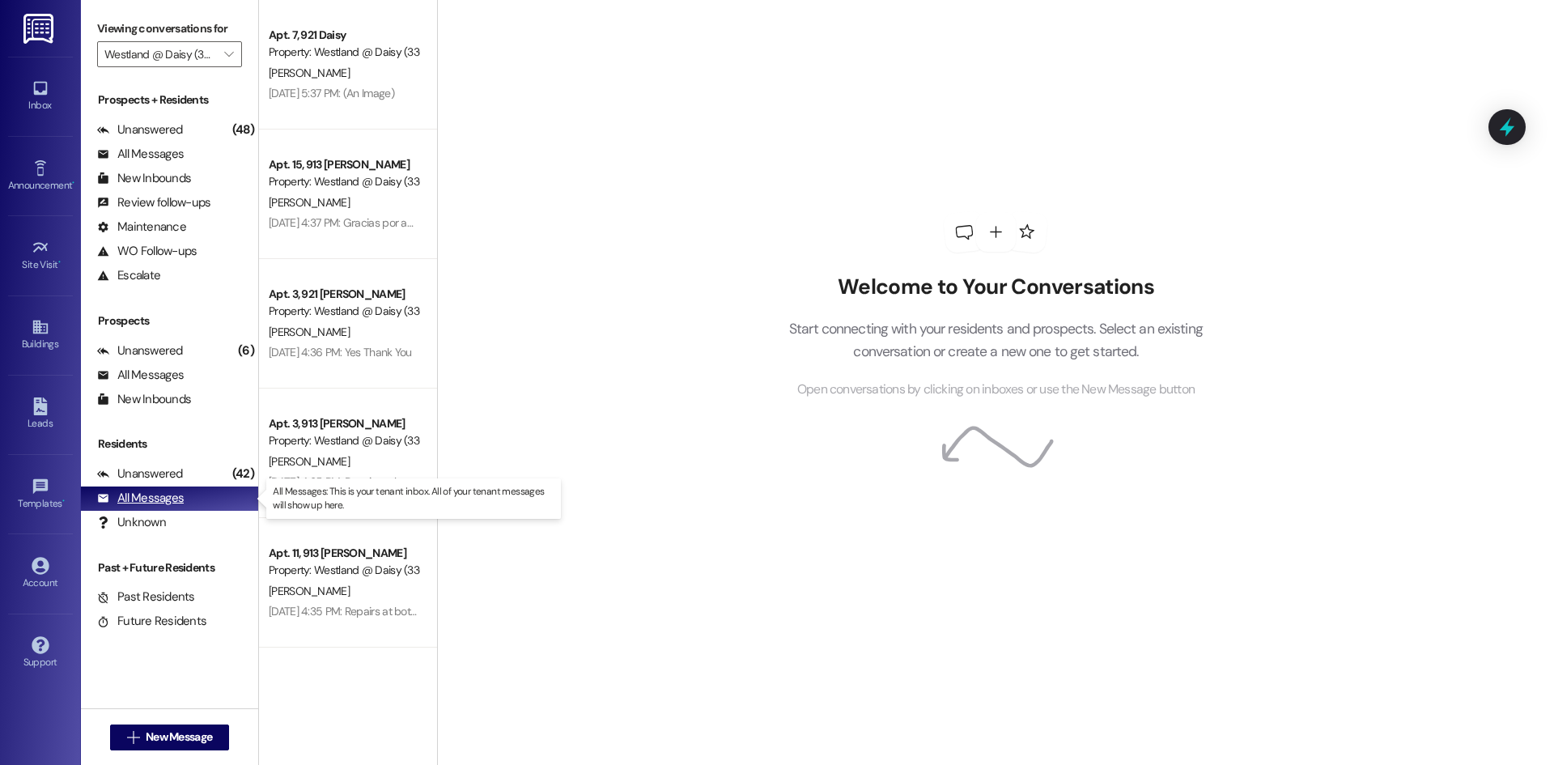
click at [145, 499] on div "All Messages" at bounding box center [140, 498] width 87 height 17
click at [147, 502] on div "All Messages" at bounding box center [140, 498] width 87 height 17
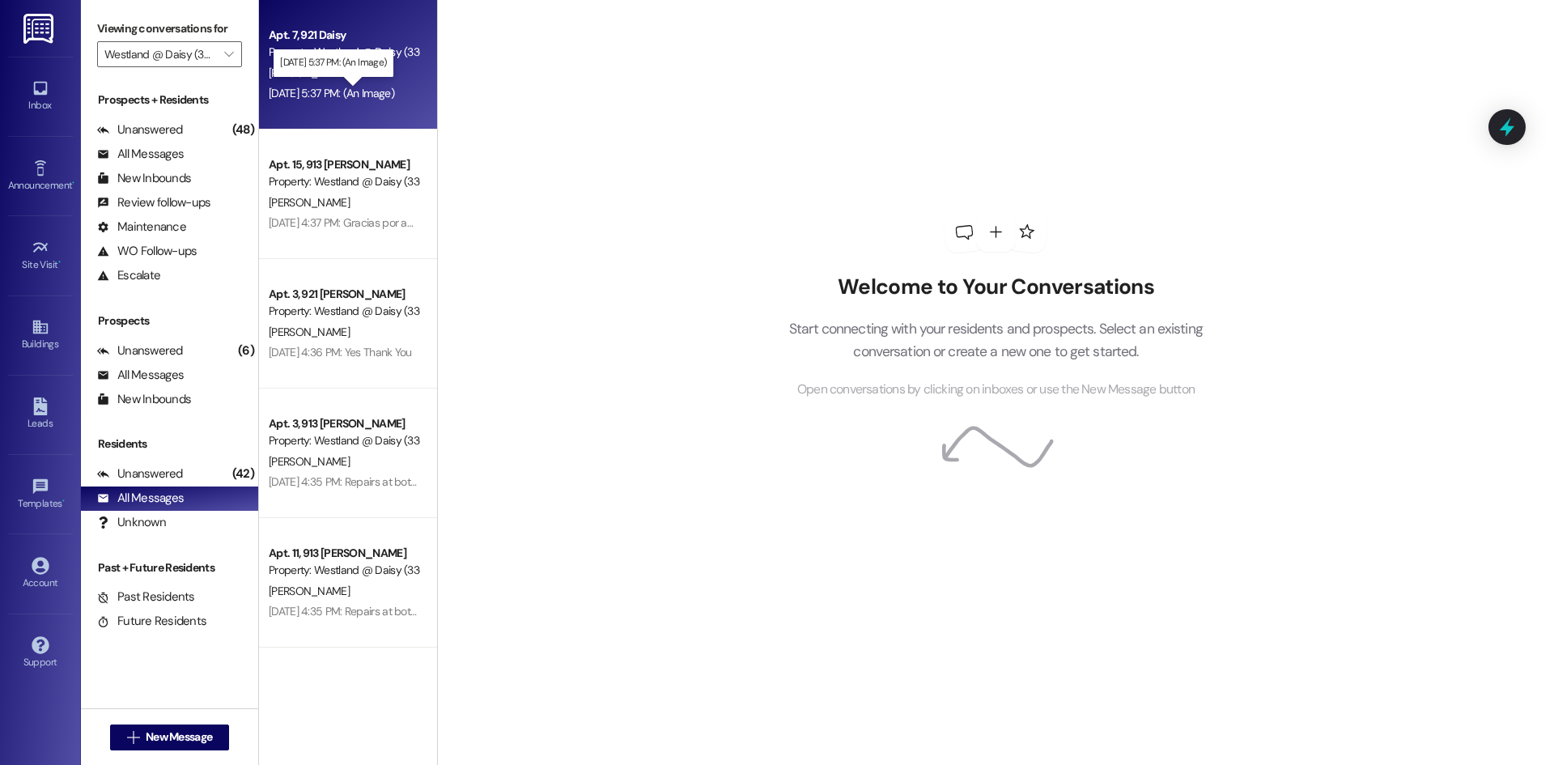
click at [328, 91] on div "[DATE] 5:37 PM: (An Image) [DATE] 5:37 PM: (An Image)" at bounding box center [331, 93] width 125 height 15
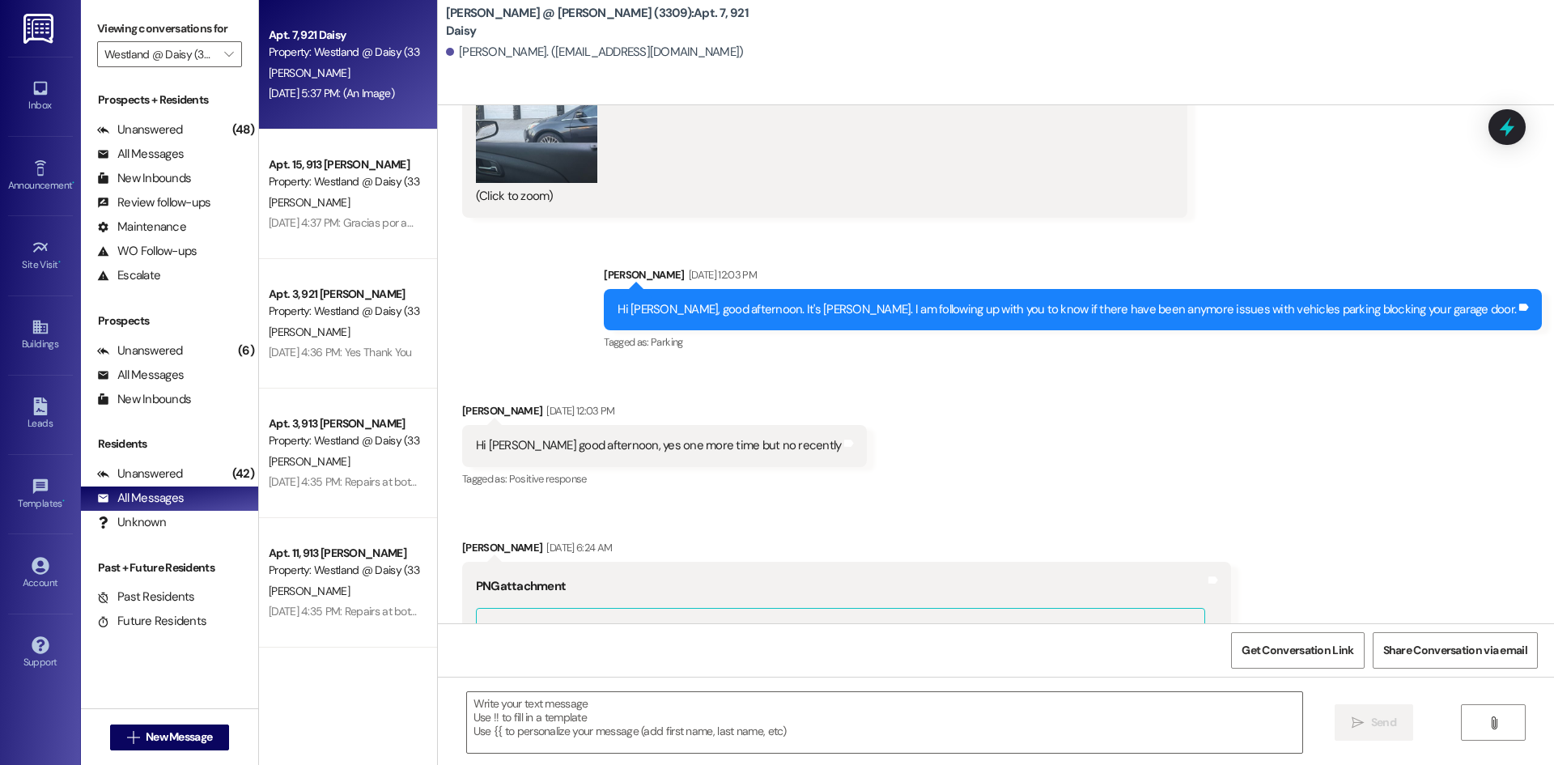
scroll to position [13753, 0]
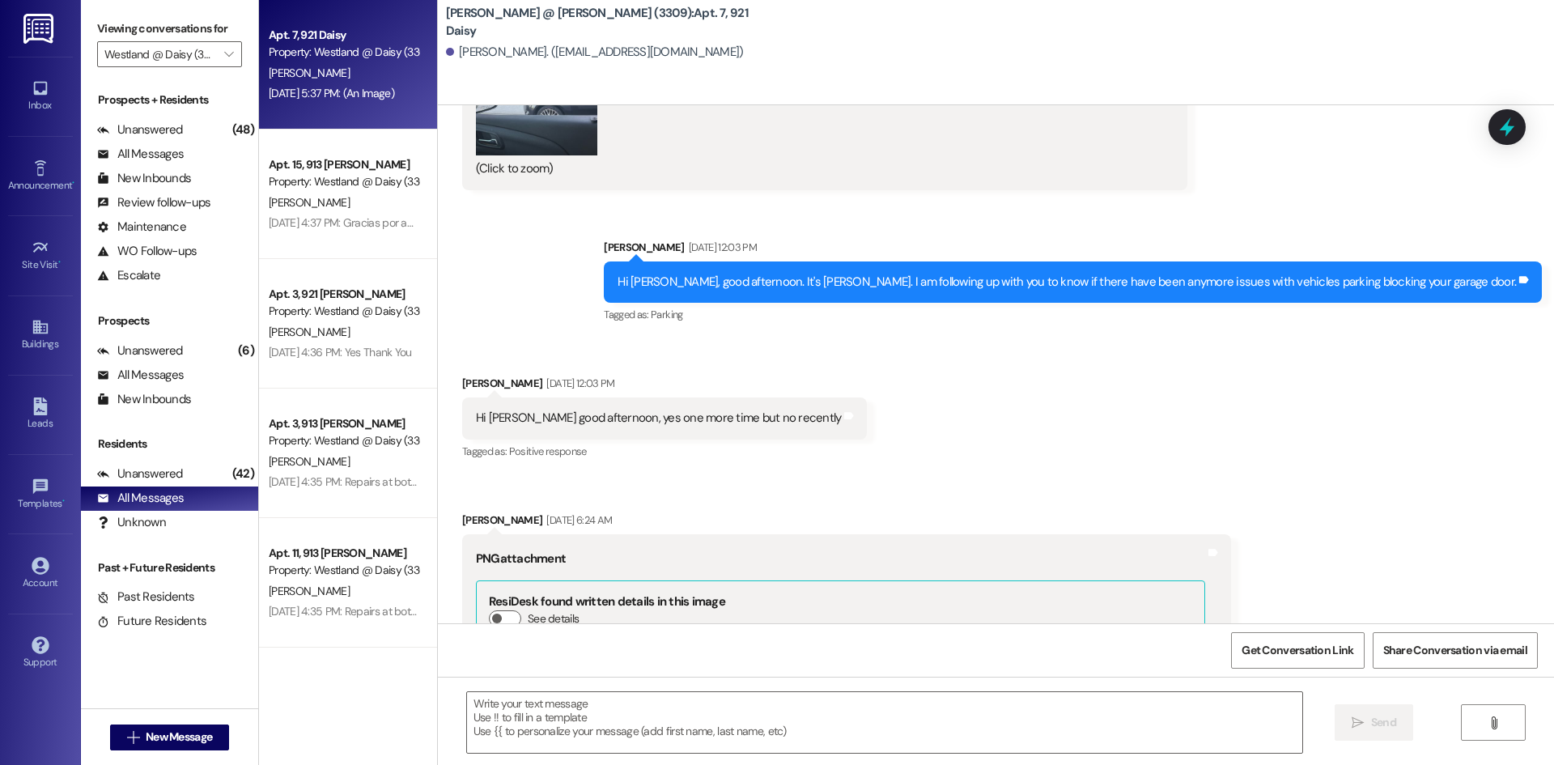
drag, startPoint x: 1546, startPoint y: 582, endPoint x: 1550, endPoint y: 593, distance: 11.8
click at [1550, 593] on div "Announcement, sent via SMS [PERSON_NAME] [DATE] 4:08 PM Dear [PERSON_NAME] Apar…" at bounding box center [996, 364] width 1116 height 518
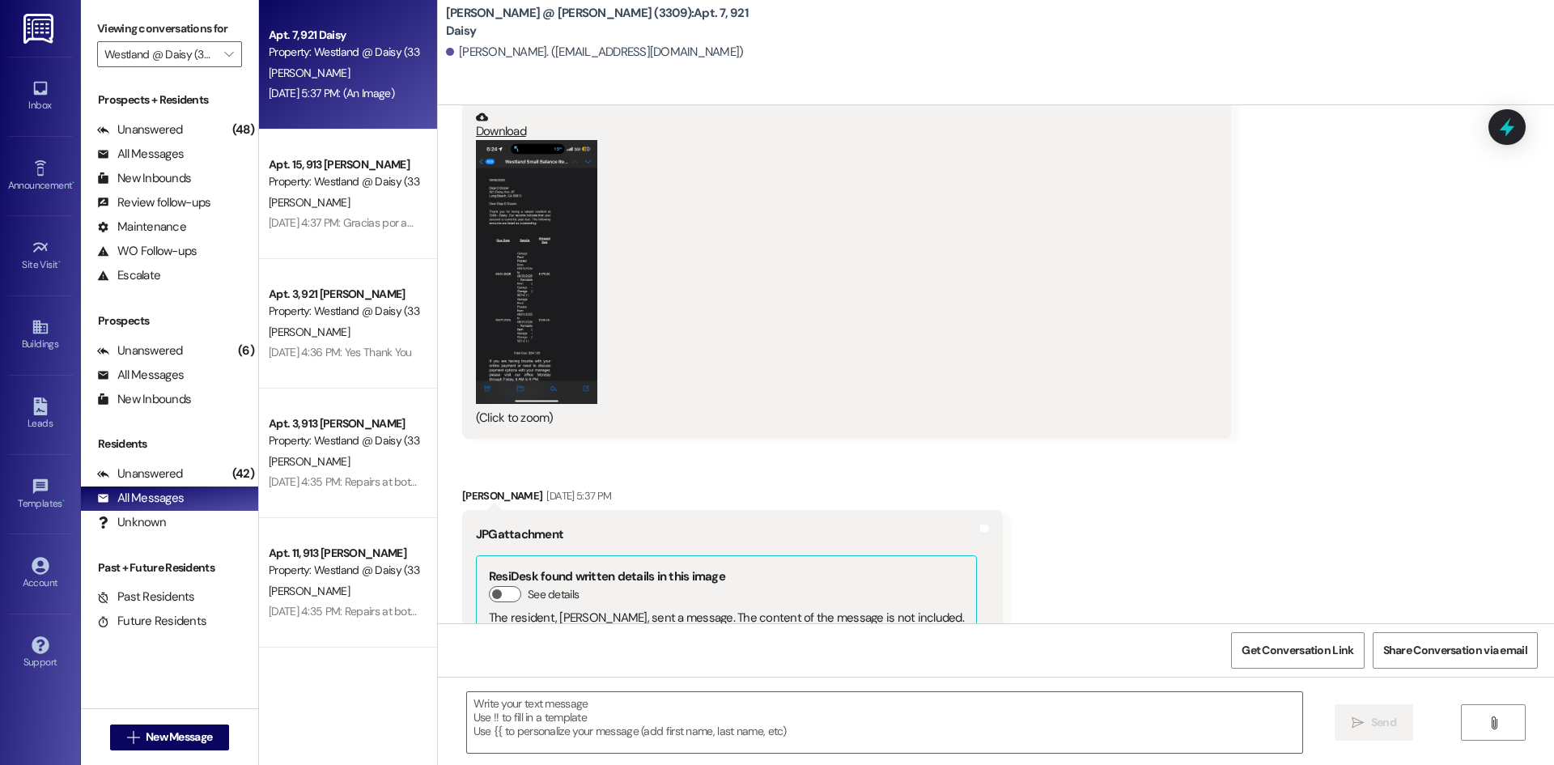
scroll to position [14365, 0]
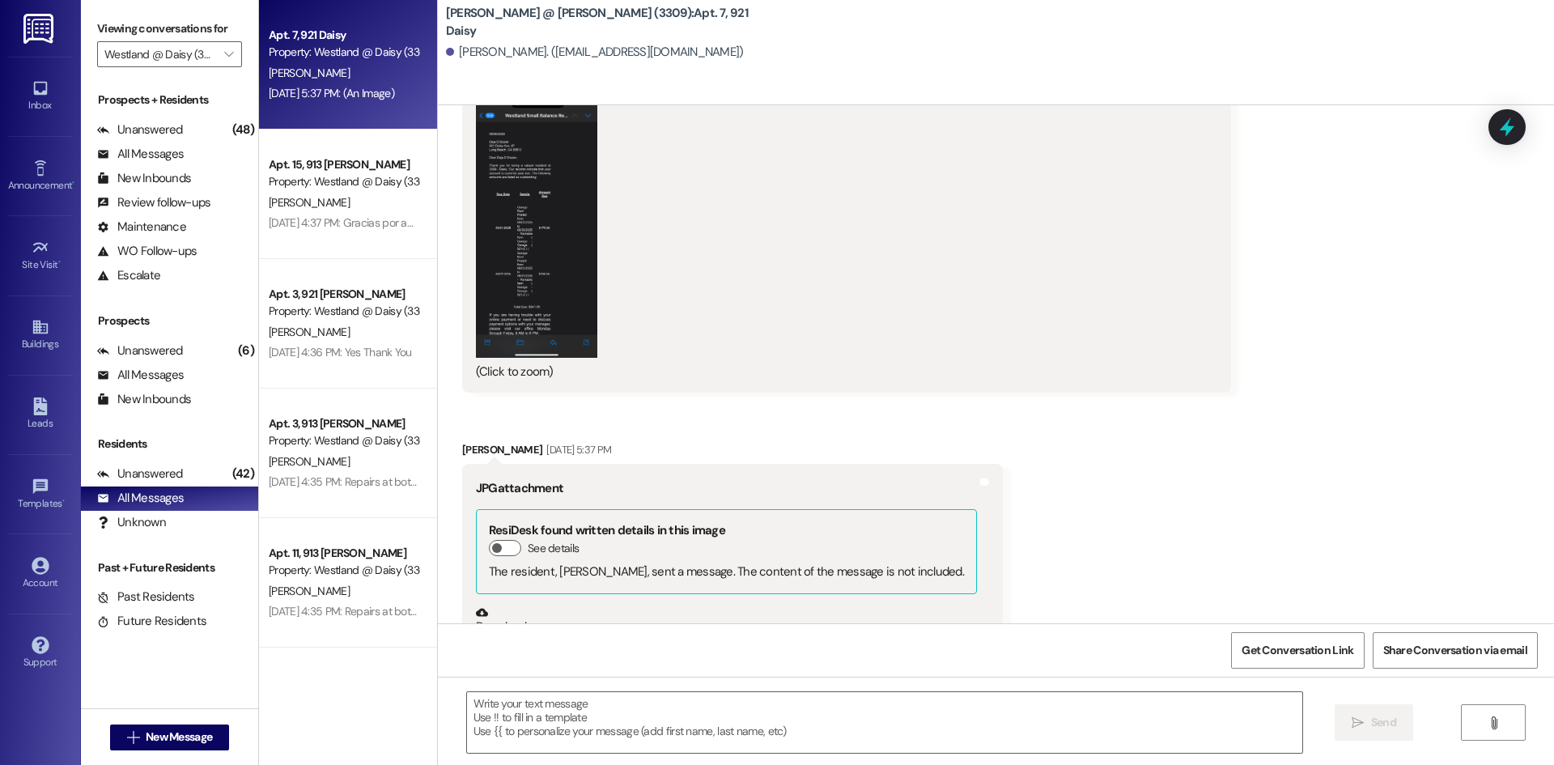
click at [539, 636] on button "Zoom image" at bounding box center [536, 681] width 121 height 91
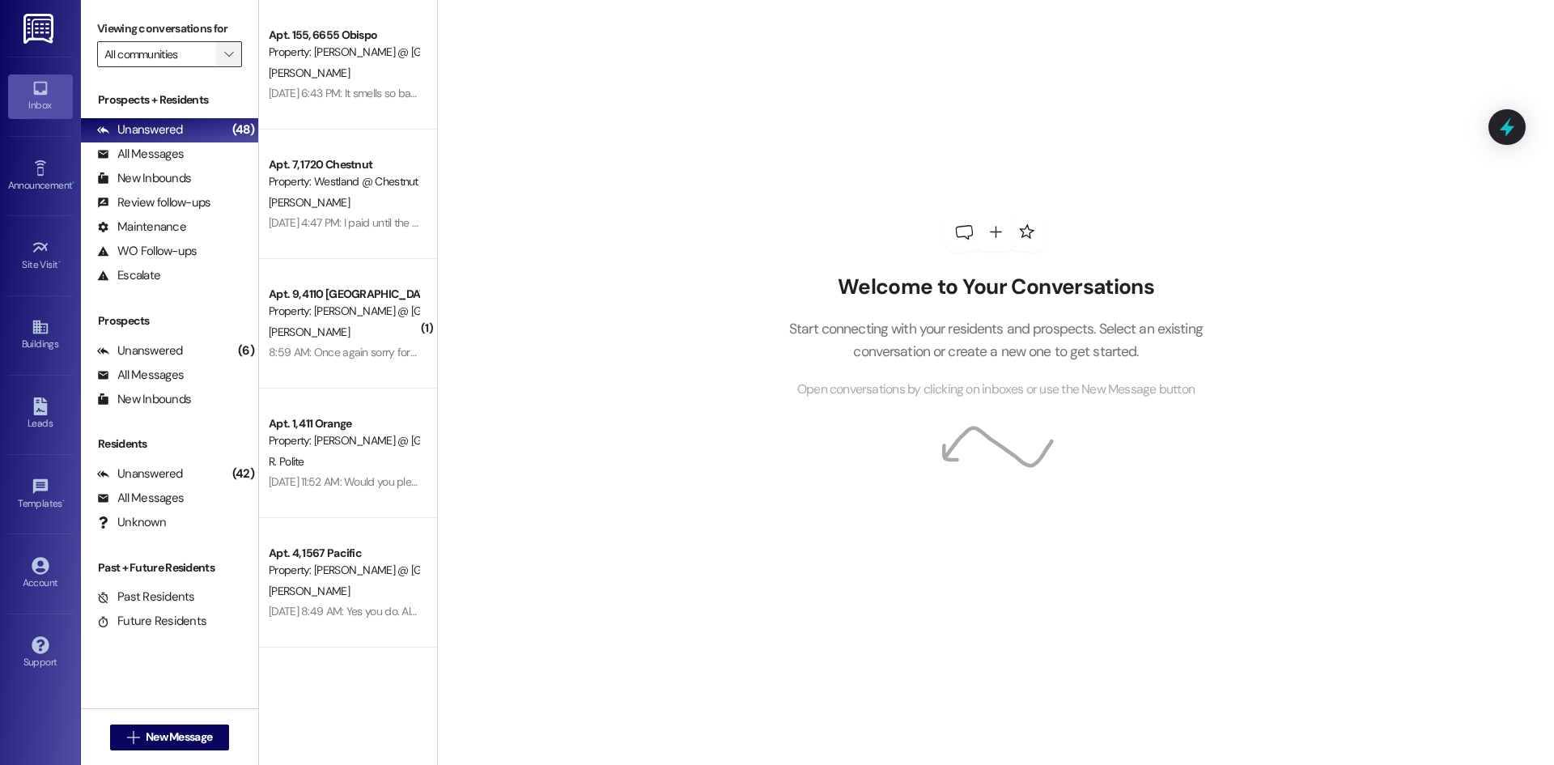
click at [222, 59] on span "" at bounding box center [228, 54] width 15 height 26
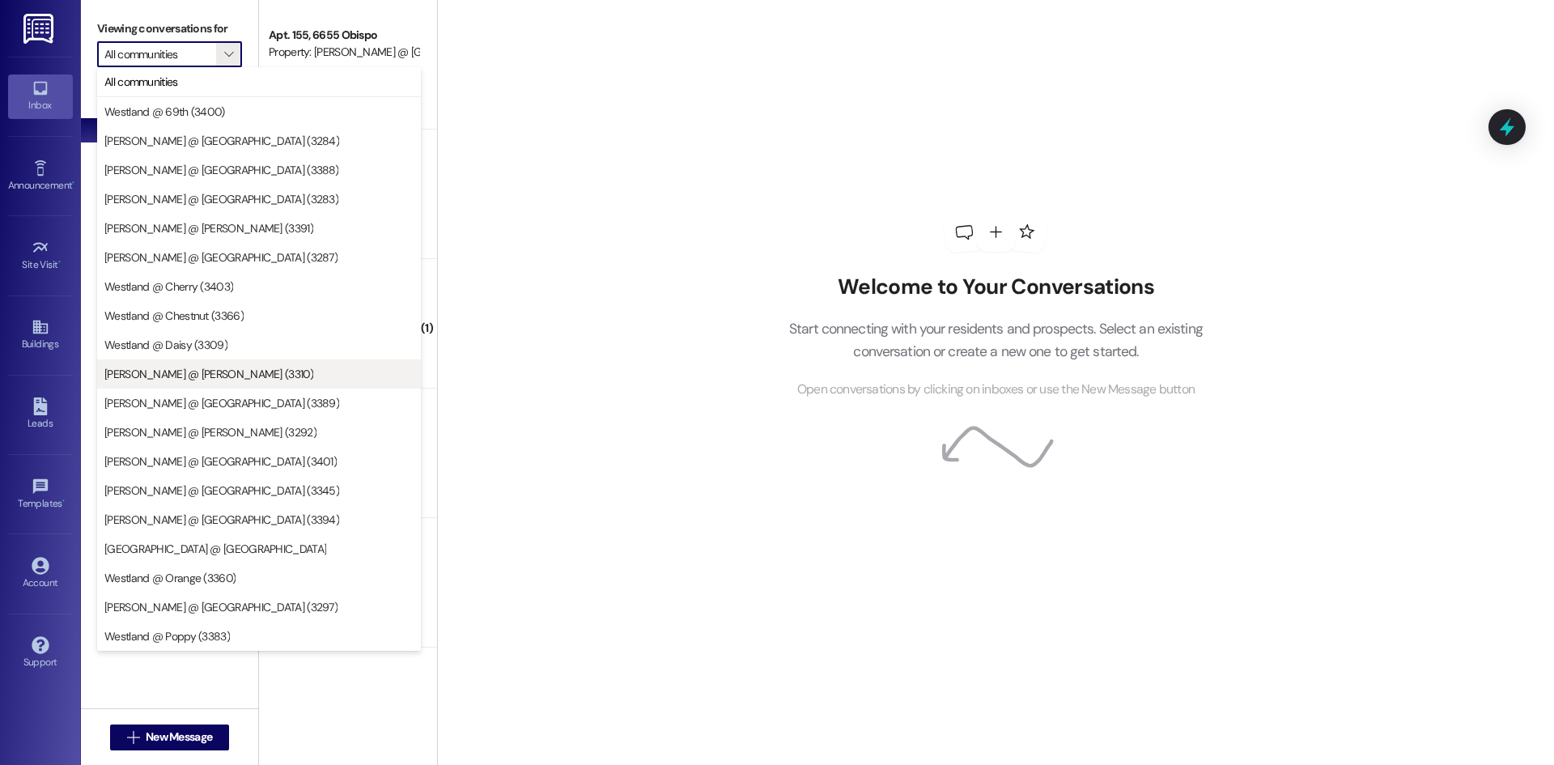
click at [205, 376] on span "[PERSON_NAME] @ [PERSON_NAME] (3310)" at bounding box center [208, 374] width 209 height 16
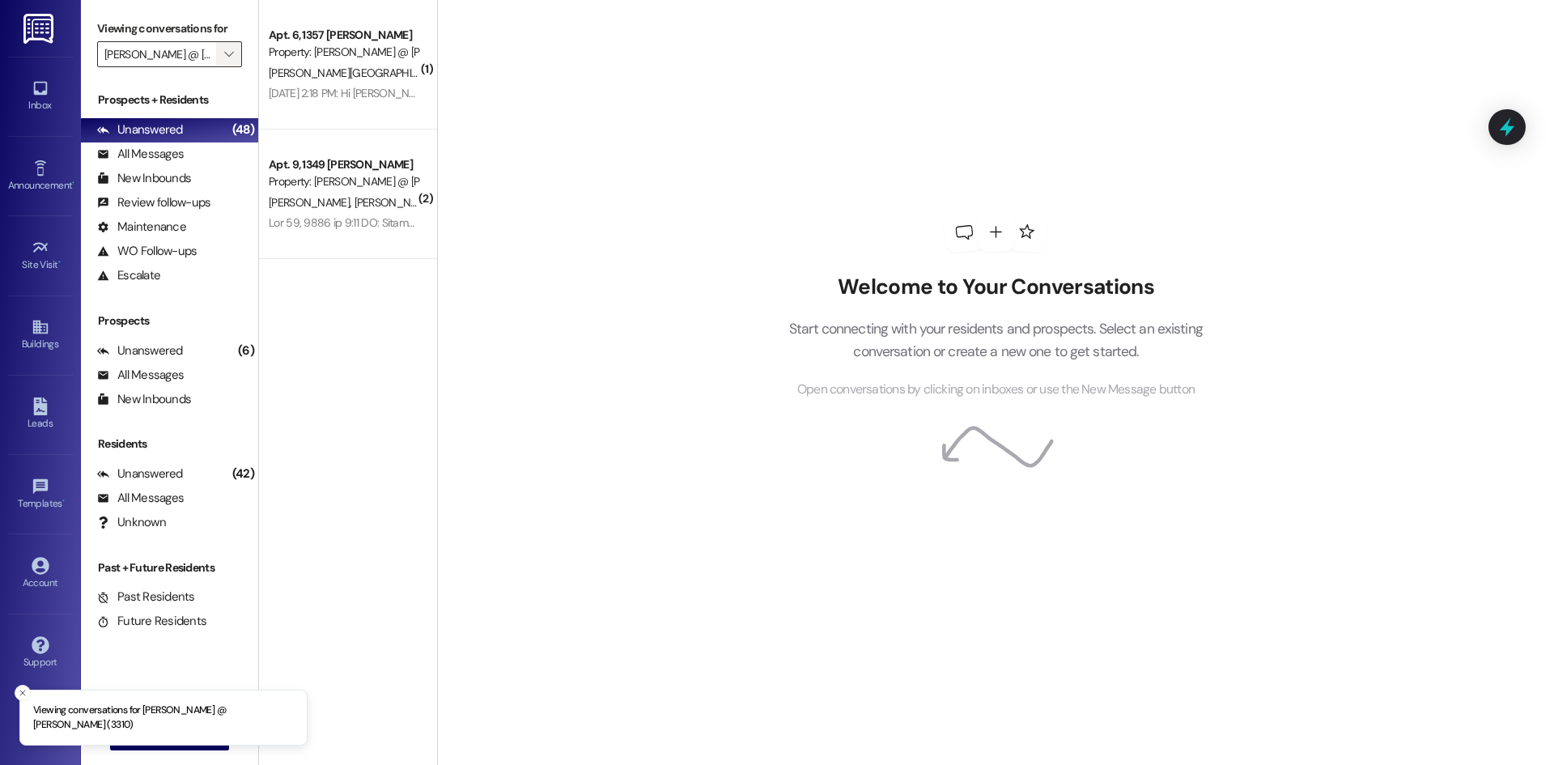
click at [217, 55] on button "" at bounding box center [229, 54] width 26 height 26
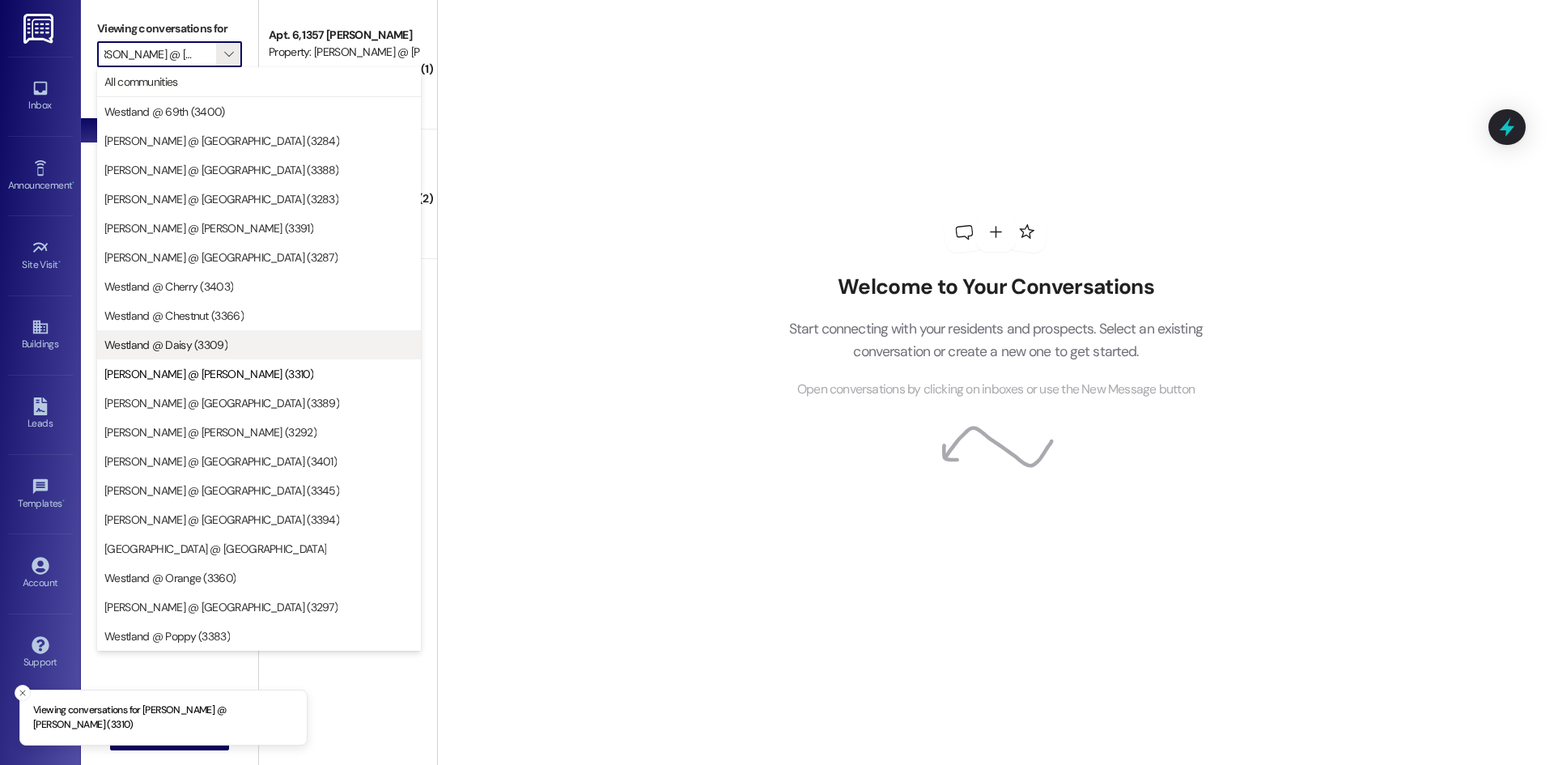
click at [203, 341] on span "Westland @ Daisy (3309)" at bounding box center [165, 345] width 123 height 16
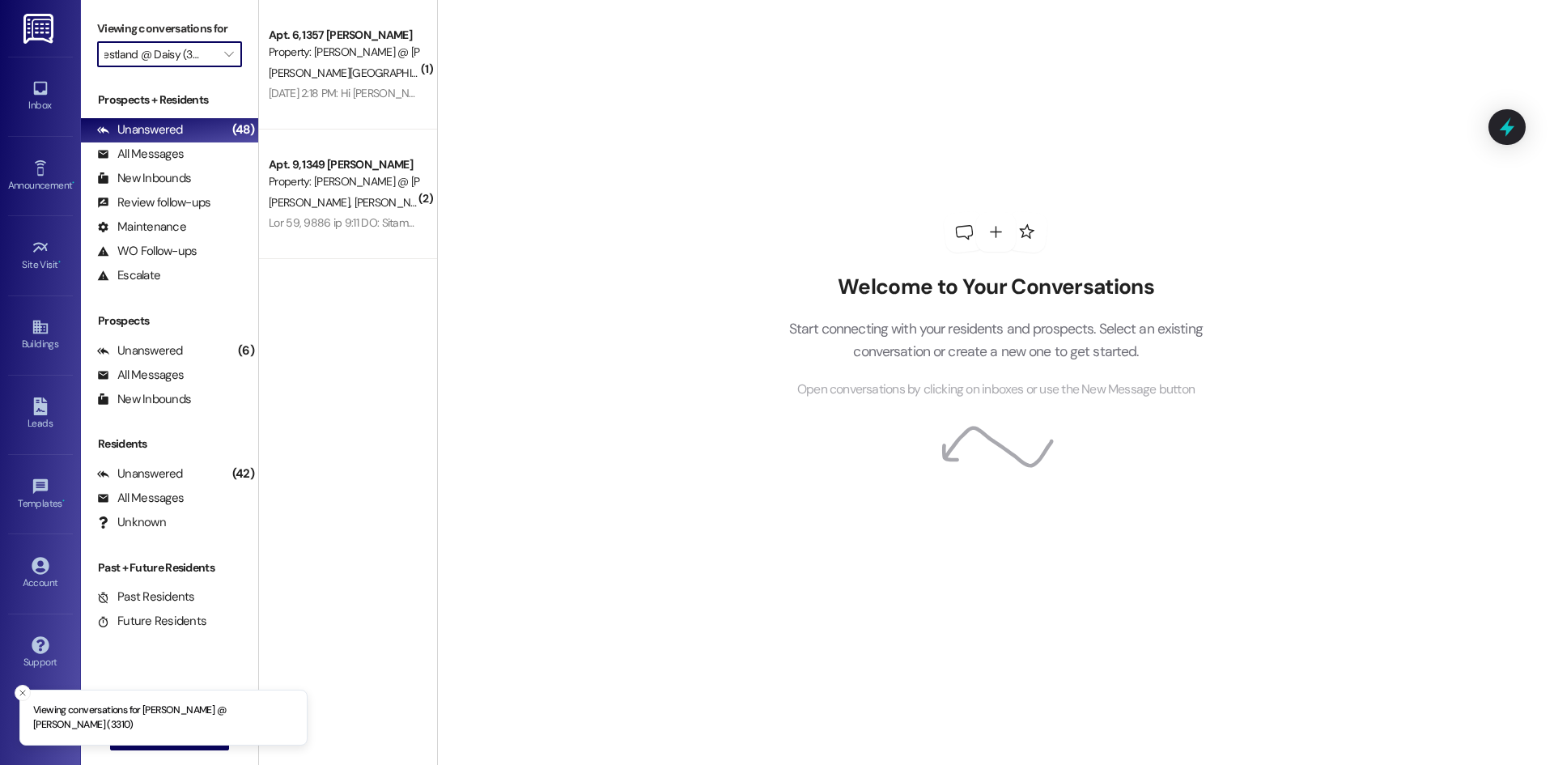
scroll to position [0, 11]
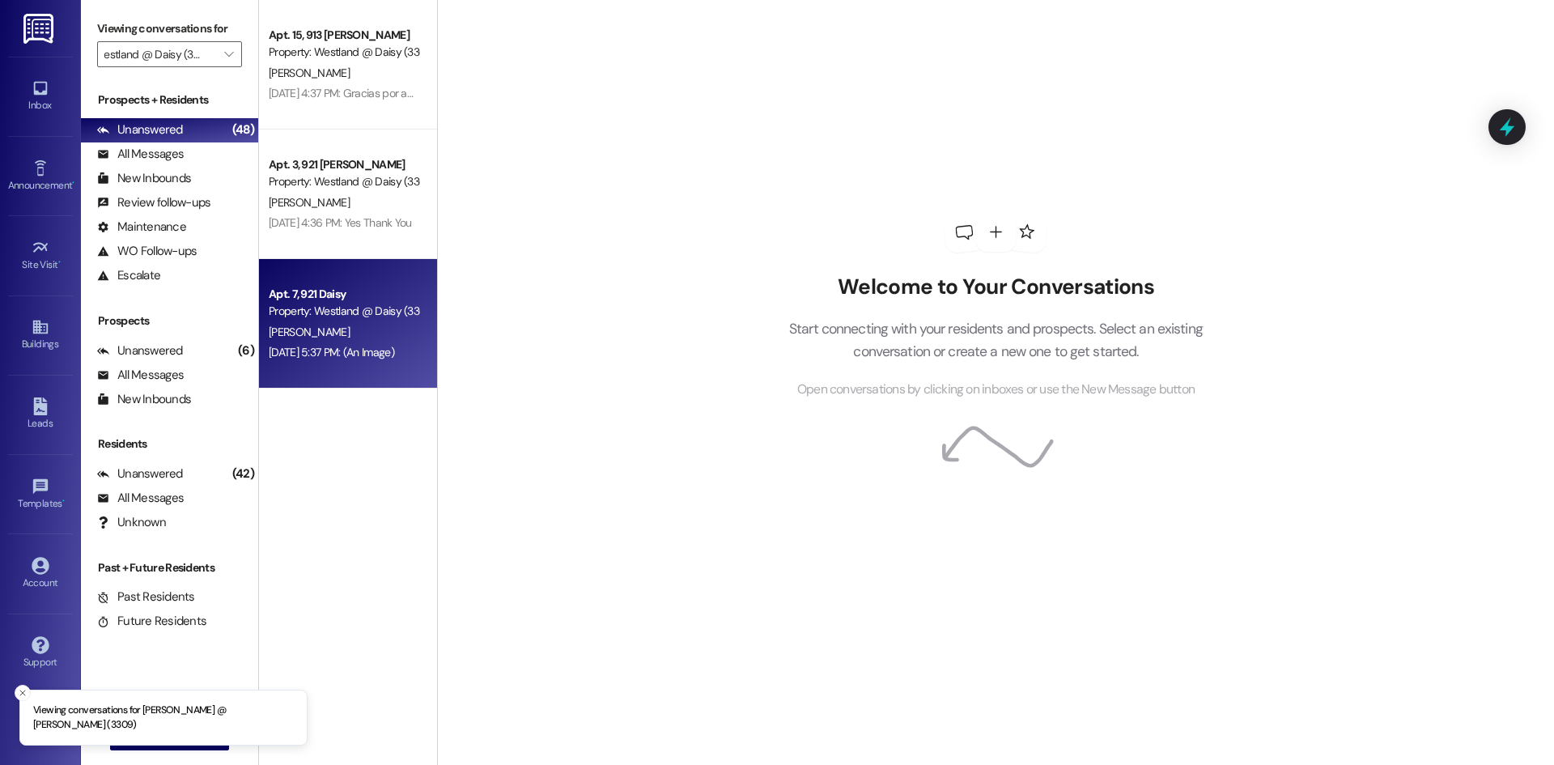
click at [315, 355] on div "[DATE] 5:37 PM: (An Image) [DATE] 5:37 PM: (An Image)" at bounding box center [331, 352] width 125 height 15
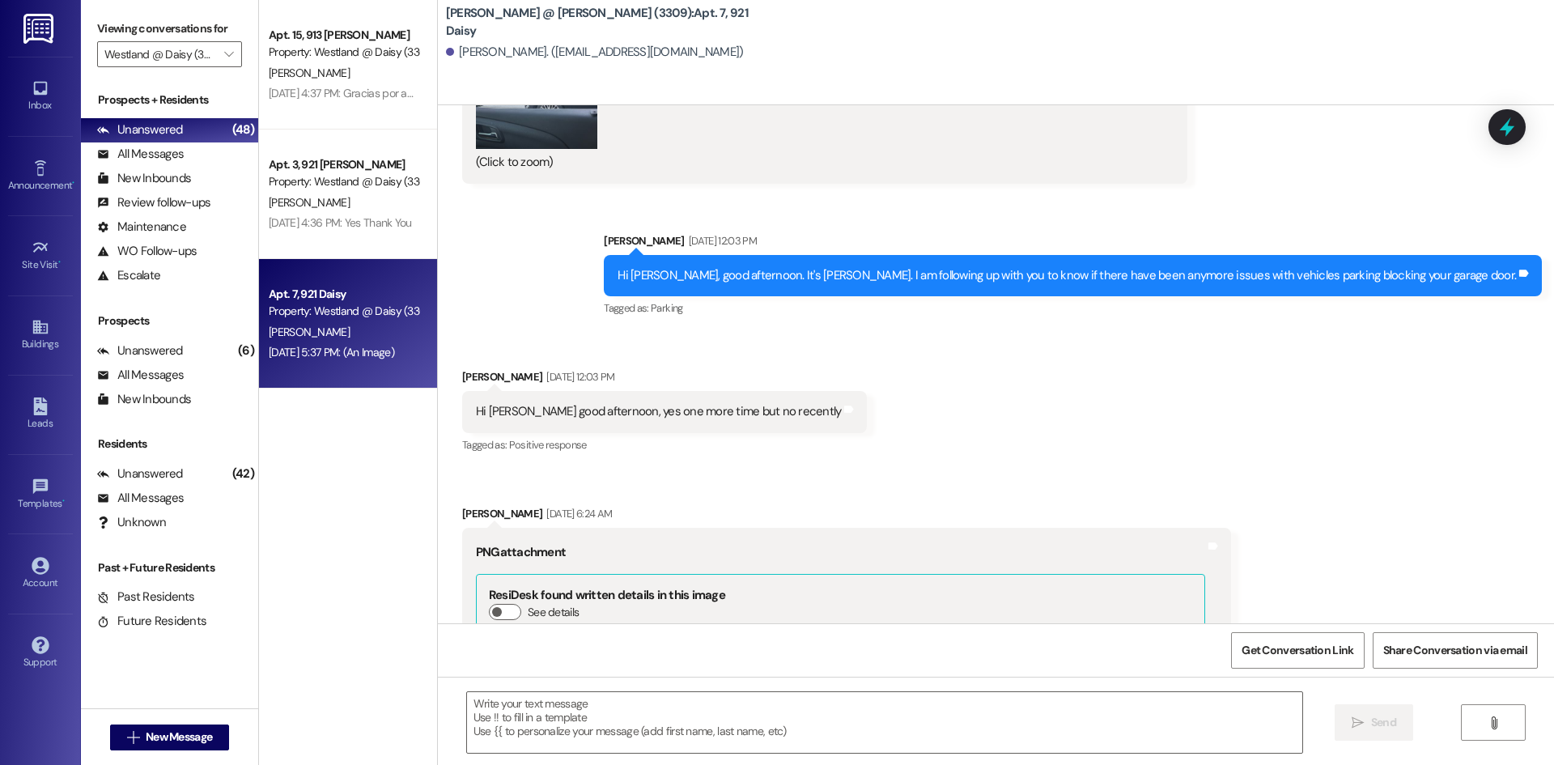
scroll to position [14412, 0]
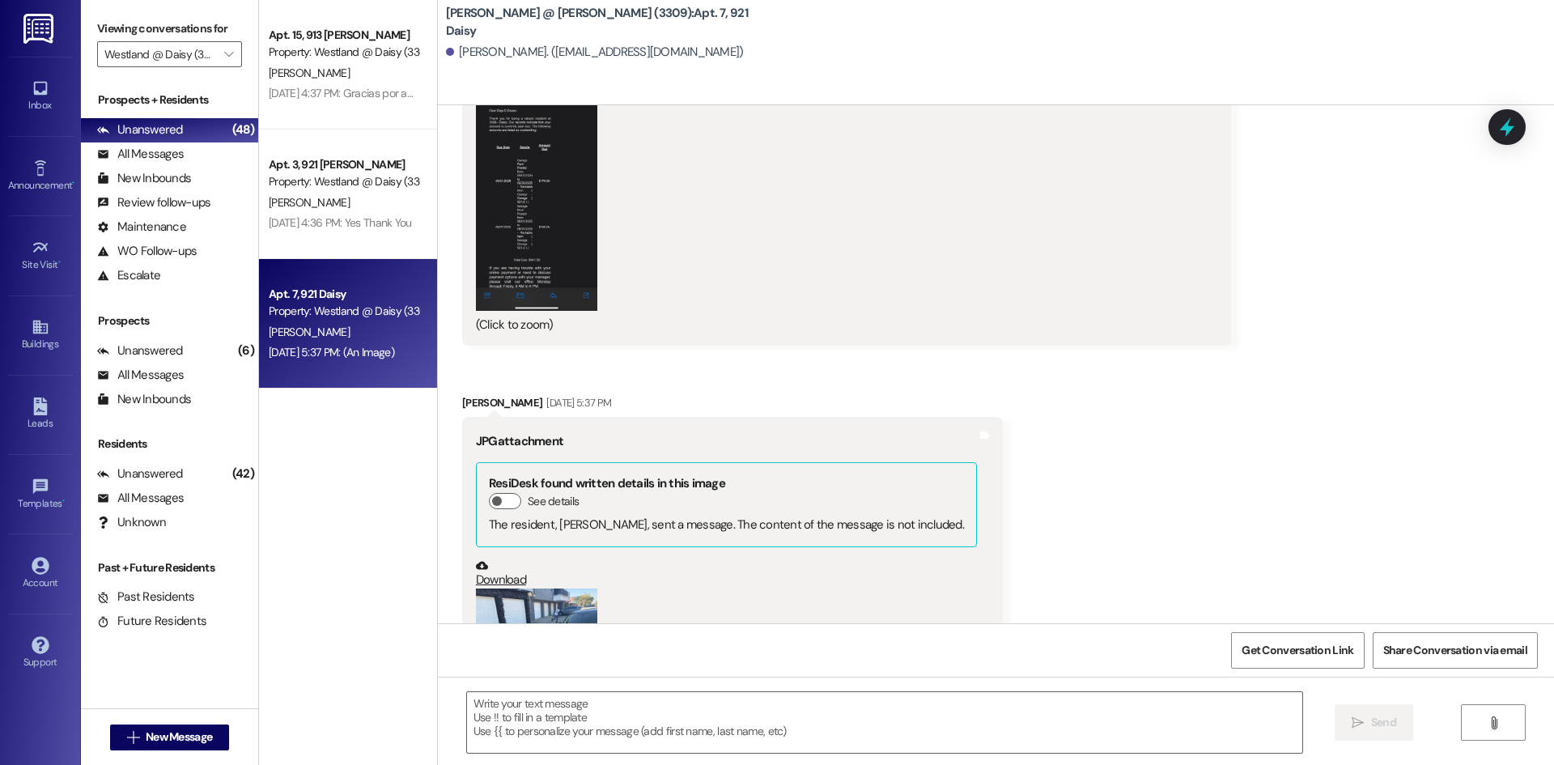
click at [542, 589] on button "Zoom image" at bounding box center [536, 634] width 121 height 91
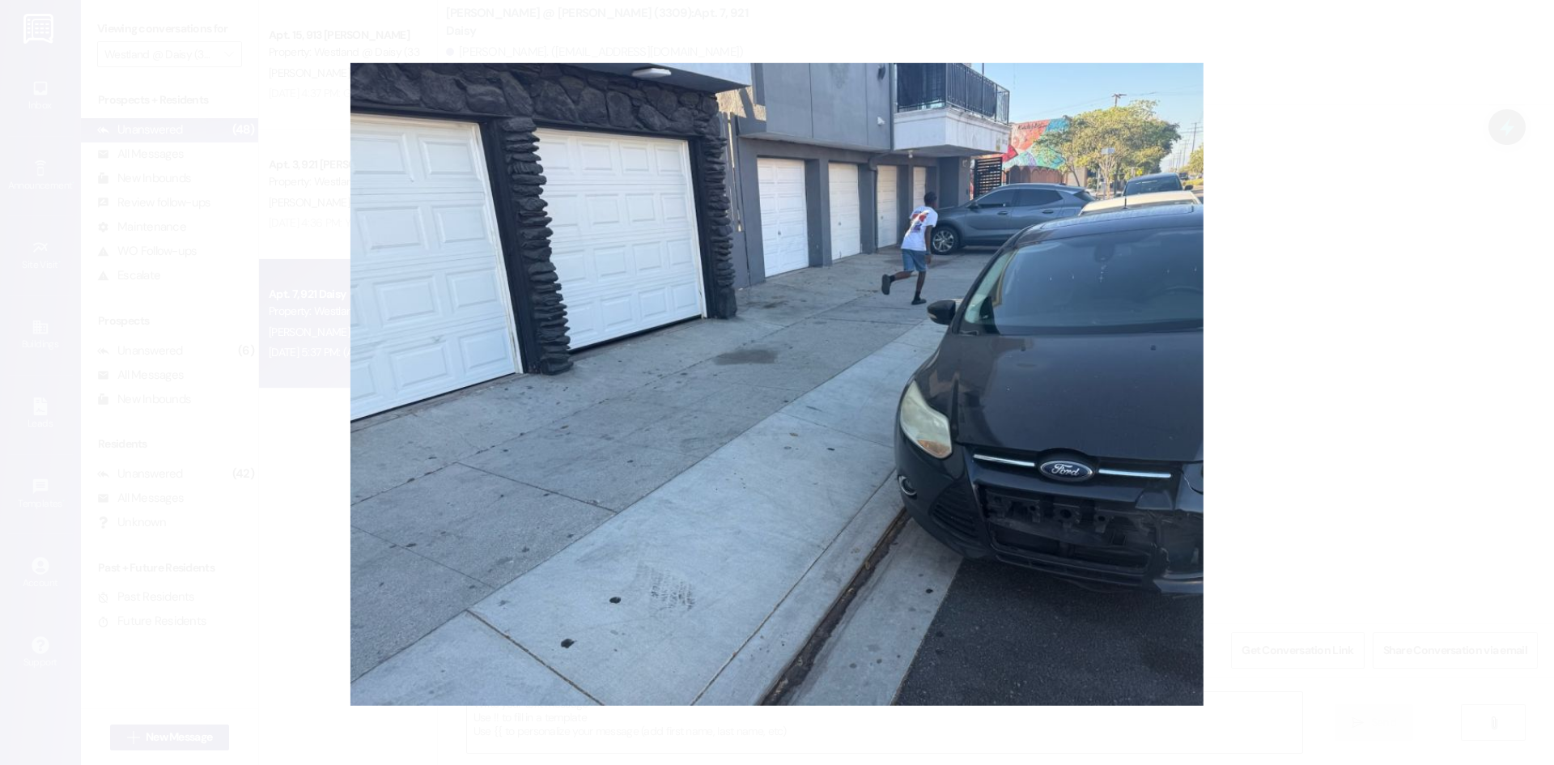
type input "[PERSON_NAME] @ [PERSON_NAME] (3310)"
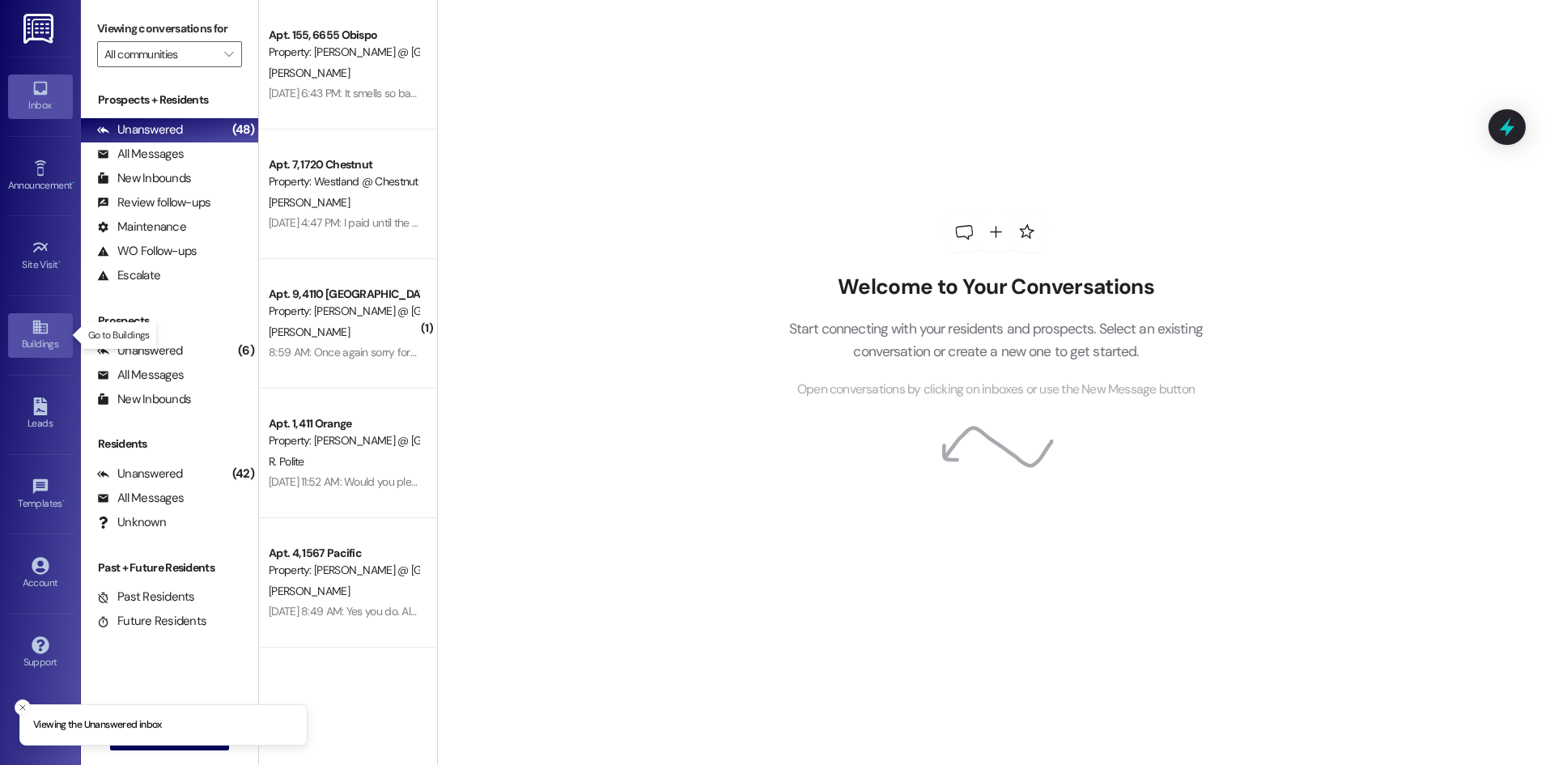
click at [52, 341] on div "Buildings" at bounding box center [40, 344] width 81 height 16
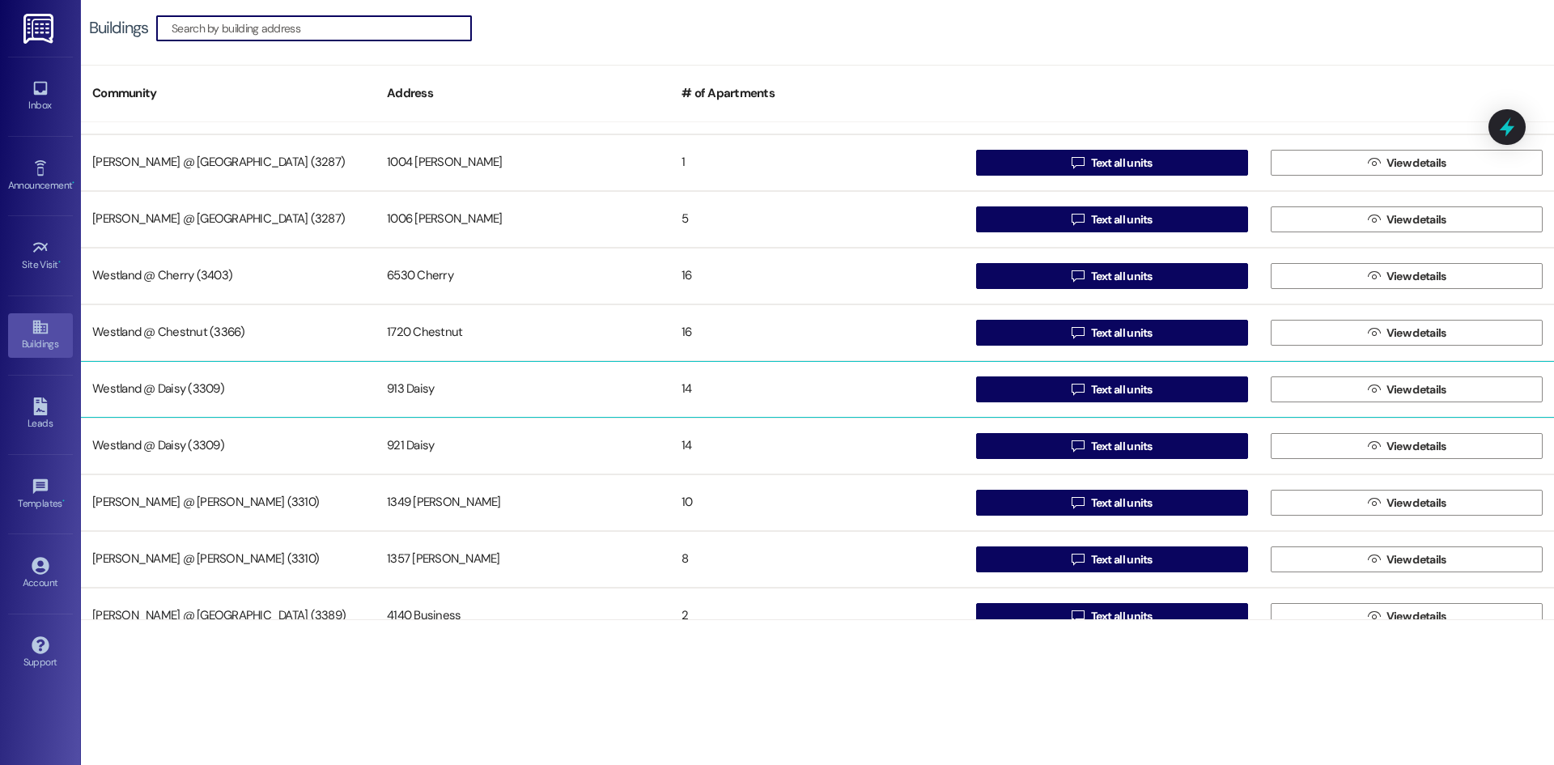
scroll to position [569, 0]
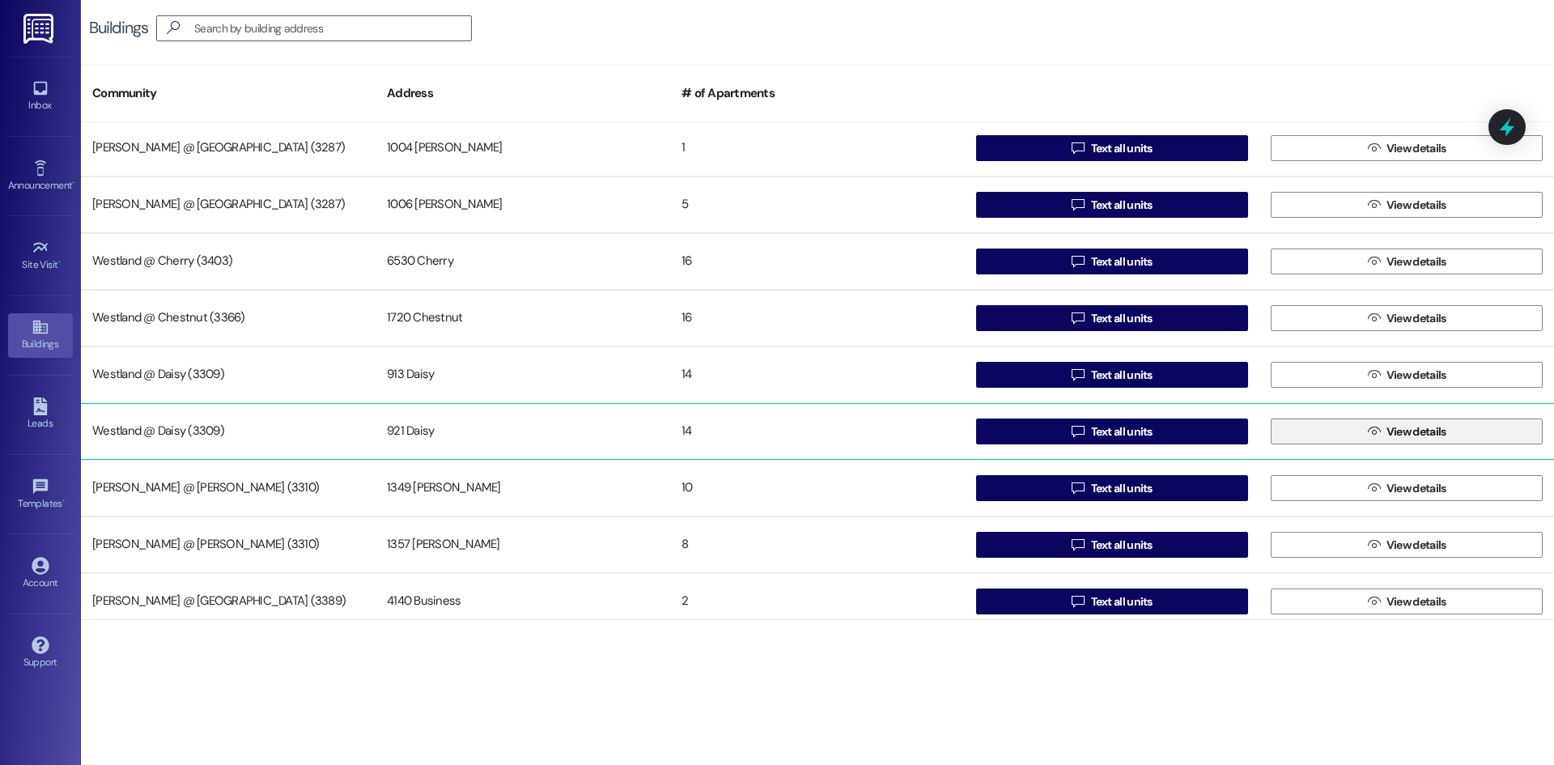
click at [1346, 432] on button " View details" at bounding box center [1407, 432] width 272 height 26
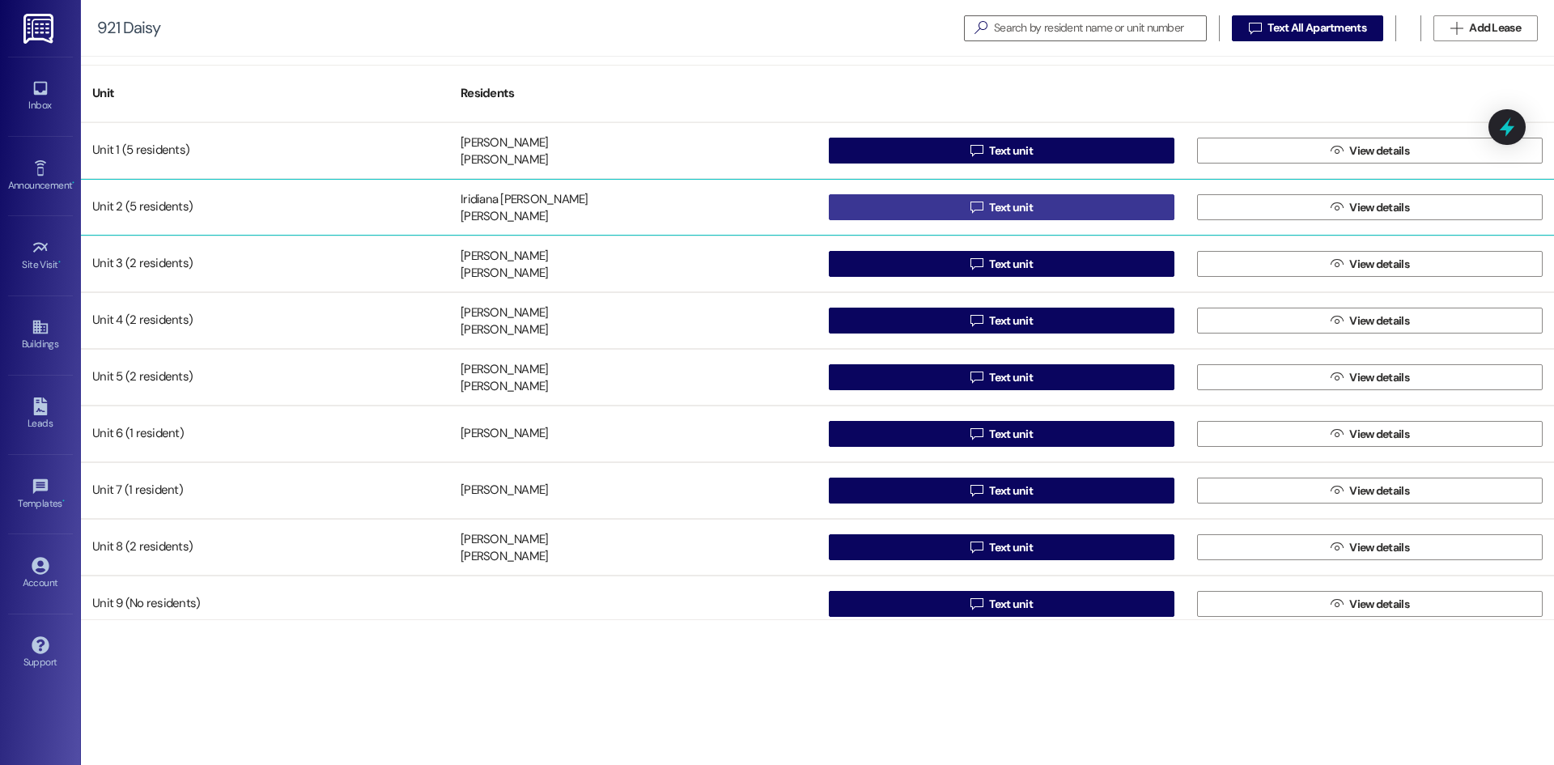
click at [891, 216] on button " Text unit" at bounding box center [1002, 207] width 346 height 26
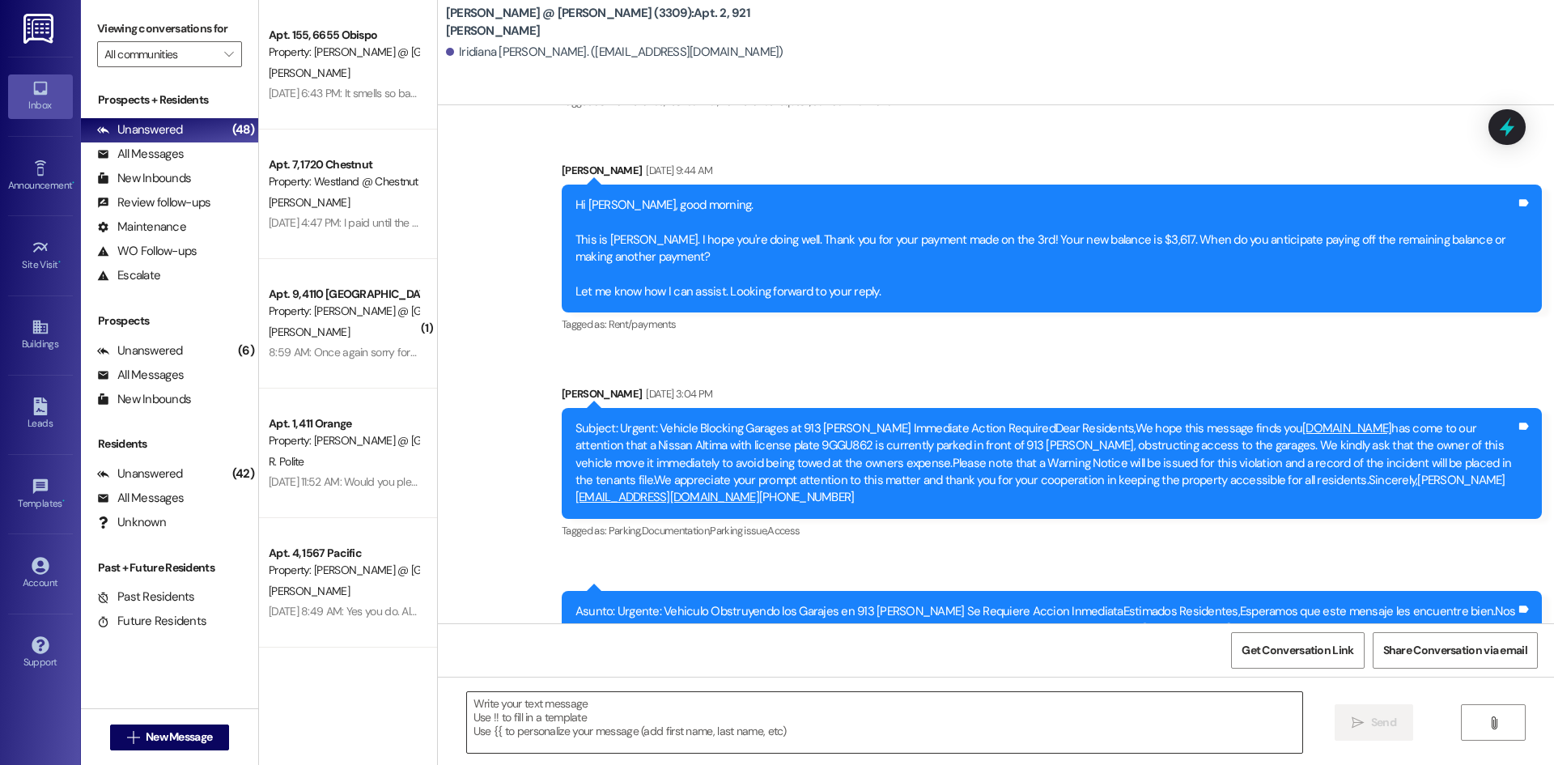
scroll to position [12742, 0]
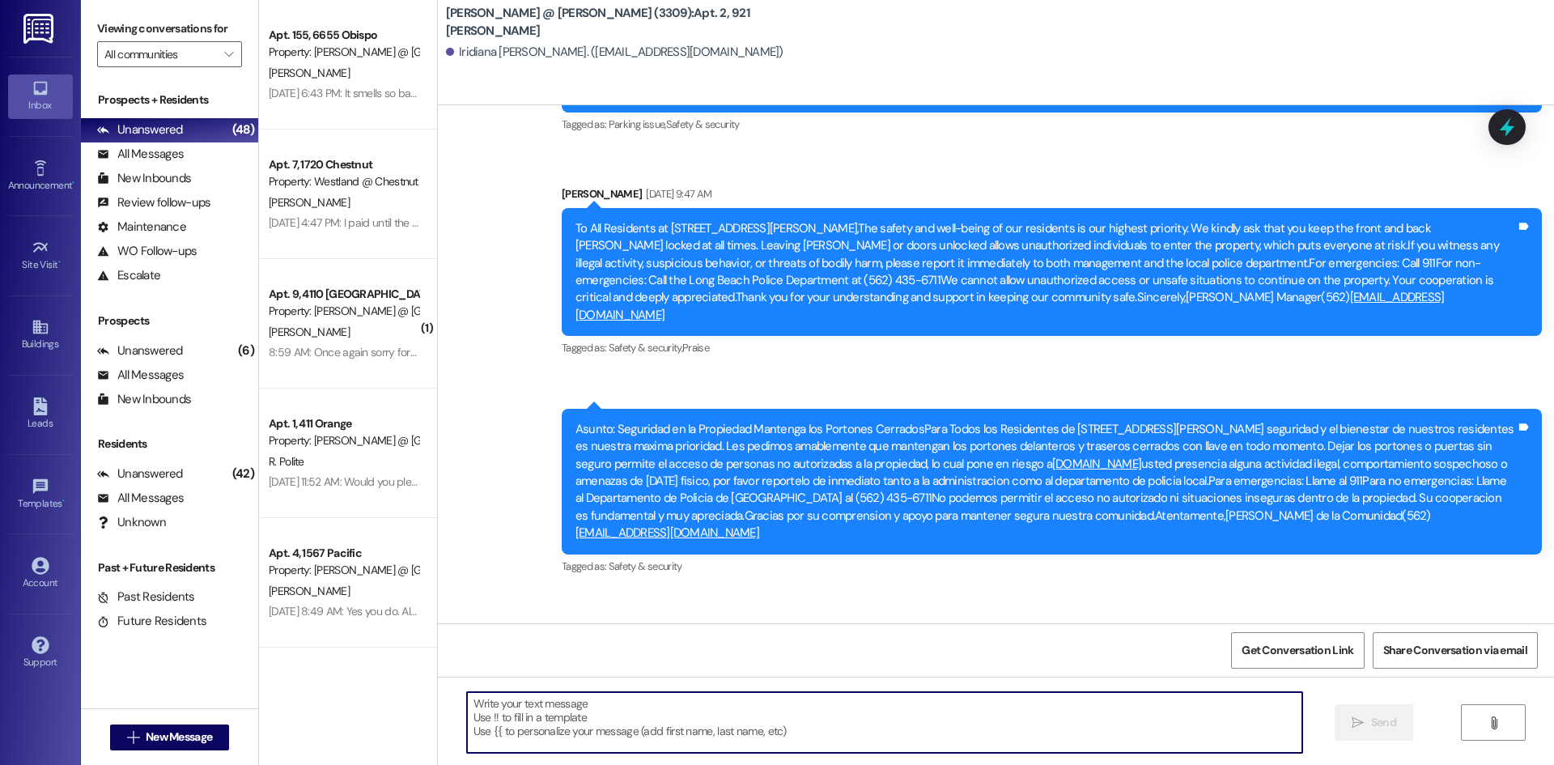
paste textarea "F"
type textarea "F"
click at [793, 719] on textarea at bounding box center [885, 722] width 836 height 61
paste textarea "Hi [PERSON_NAME], good morning. I hope you’re doing well. It has come to our at…"
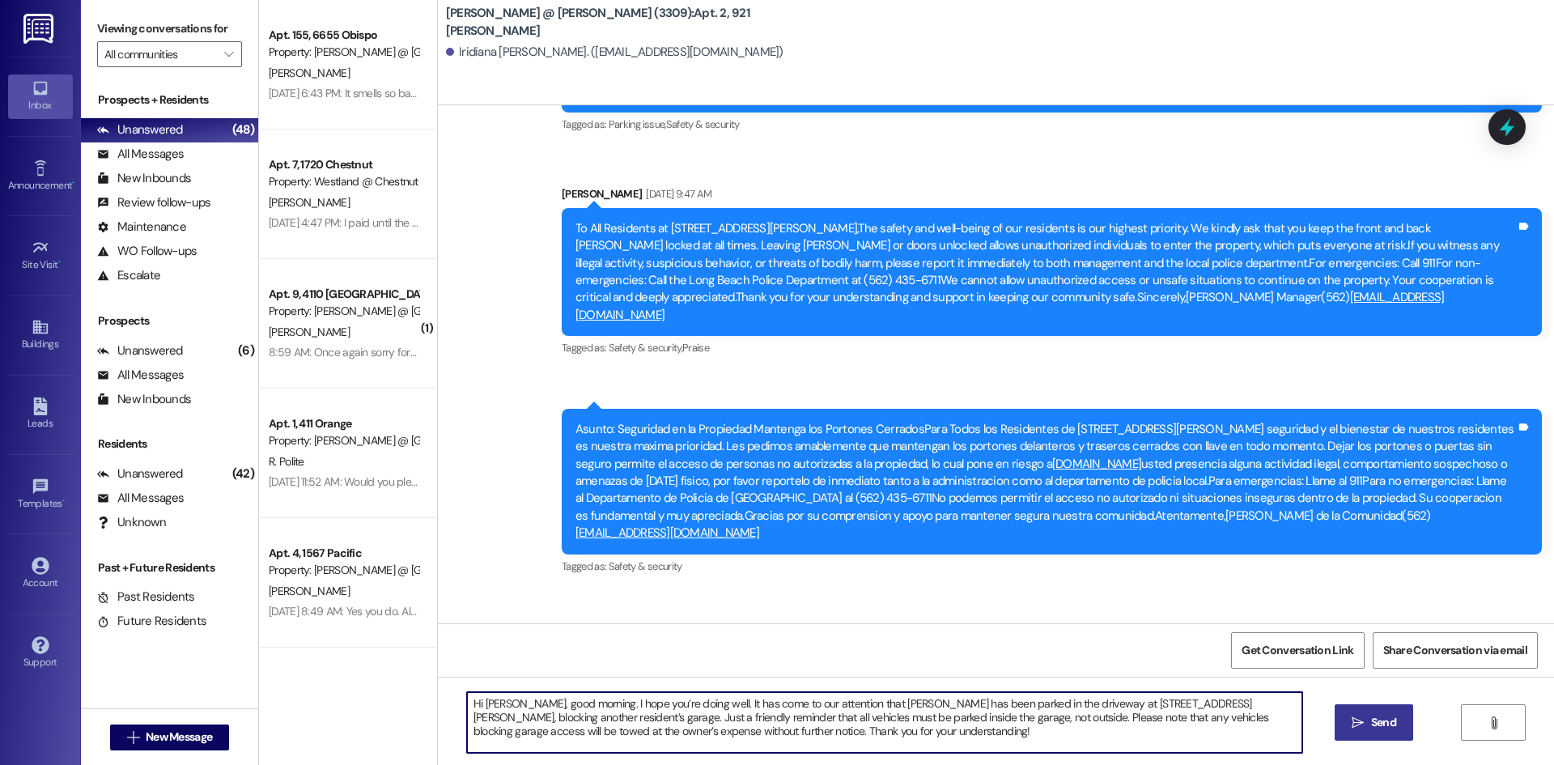
type textarea "Hi [PERSON_NAME], good morning. I hope you’re doing well. It has come to our at…"
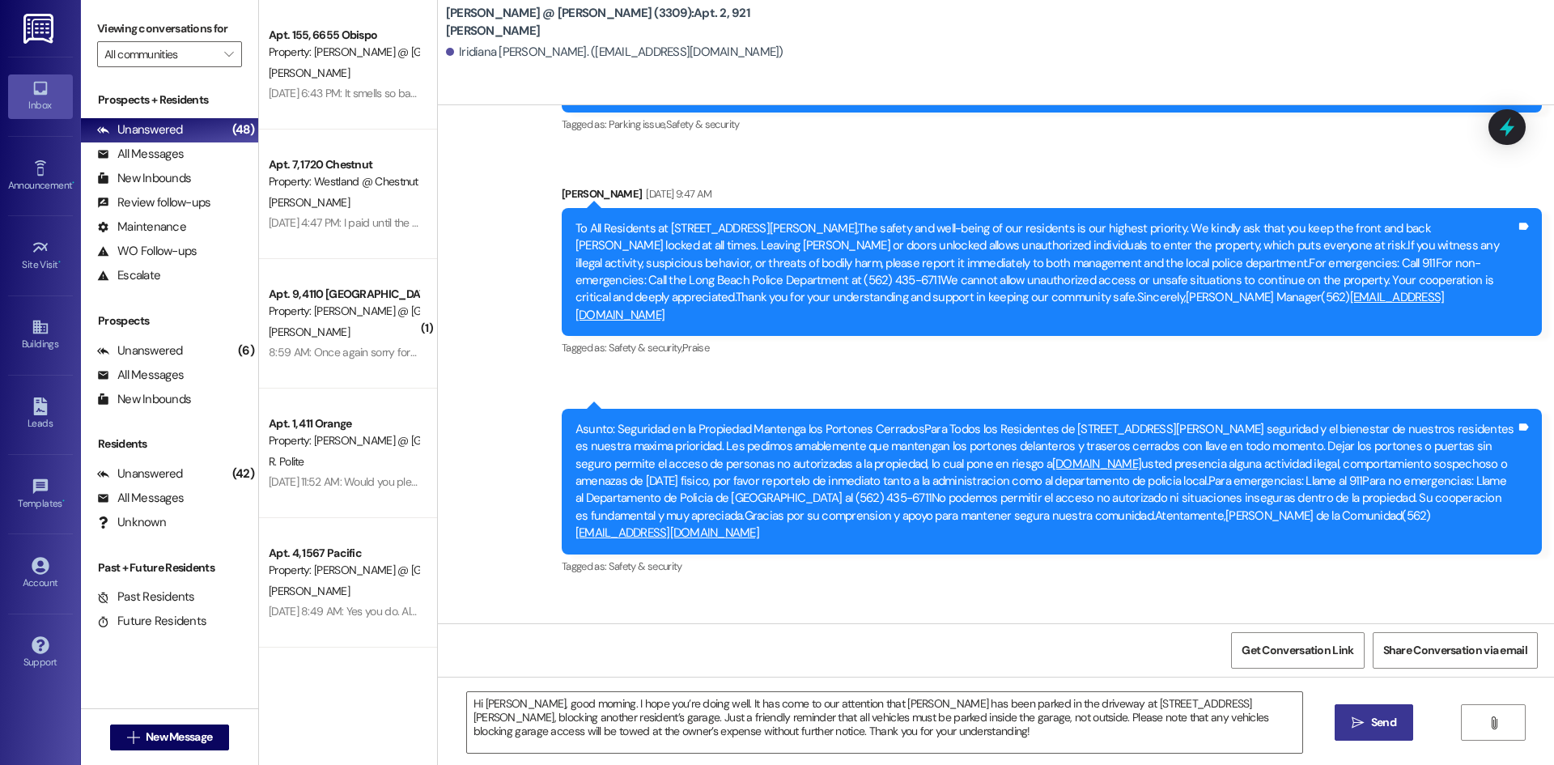
drag, startPoint x: 1364, startPoint y: 730, endPoint x: 1484, endPoint y: 731, distance: 119.8
click at [1364, 731] on button " Send" at bounding box center [1374, 722] width 79 height 36
click at [1489, 721] on icon "" at bounding box center [1492, 723] width 12 height 13
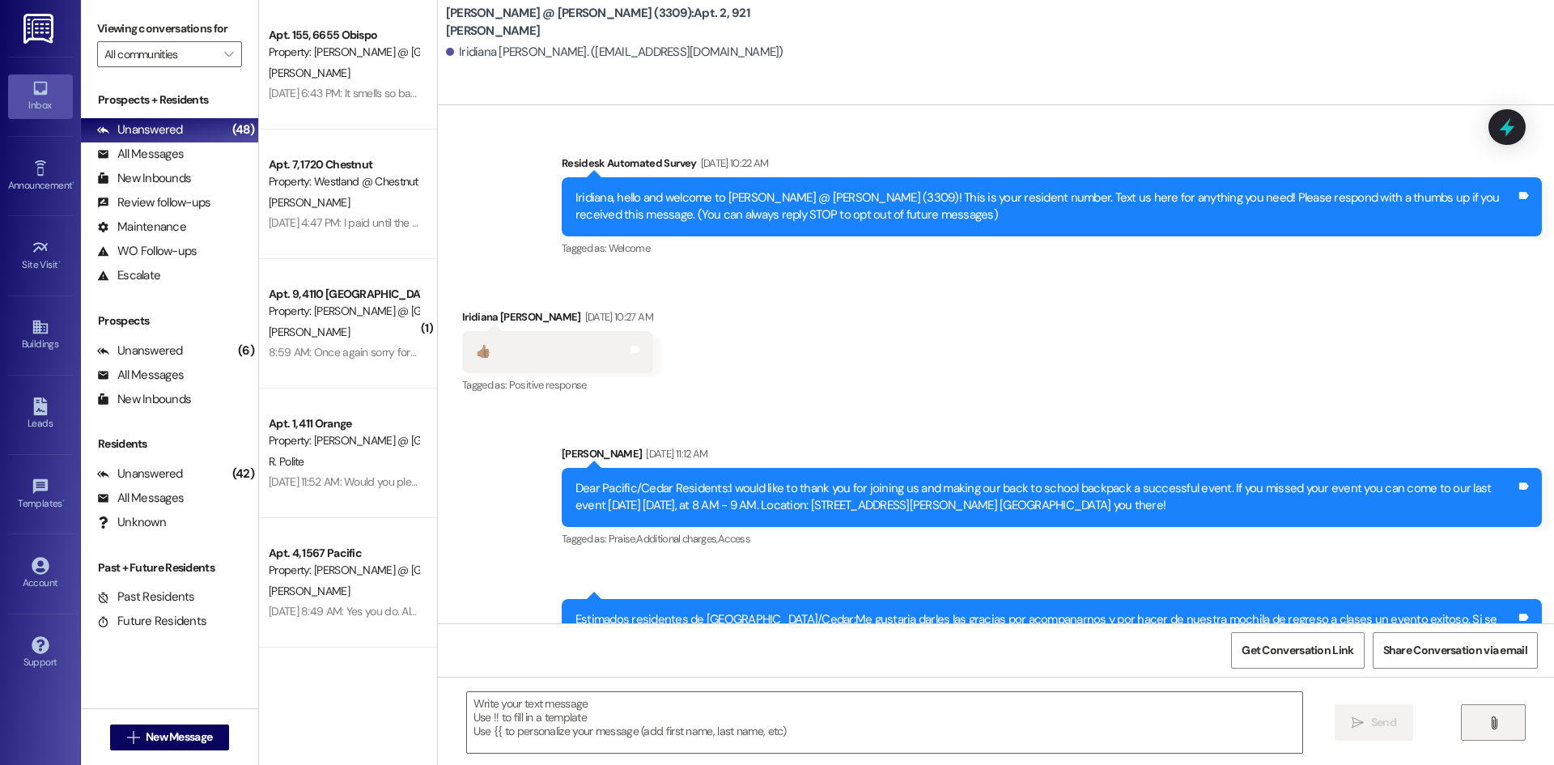
scroll to position [13150, 0]
